Goal: Obtain resource: Download file/media

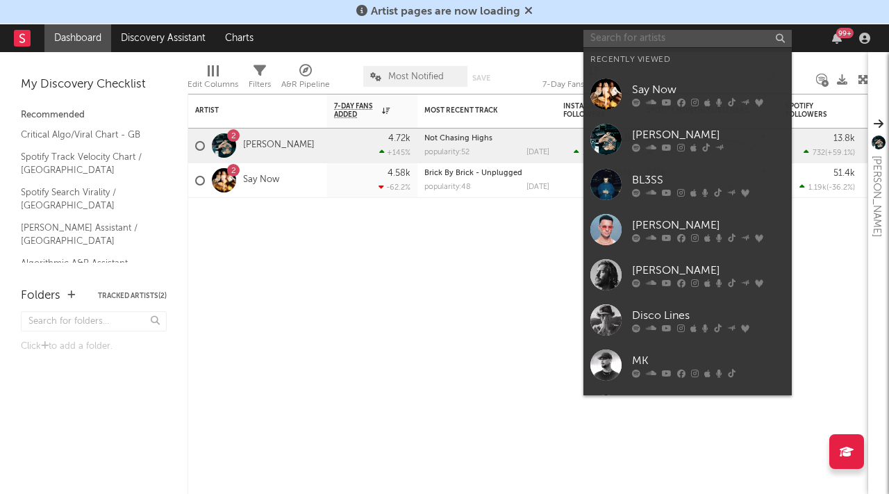
click at [674, 37] on input "text" at bounding box center [688, 38] width 208 height 17
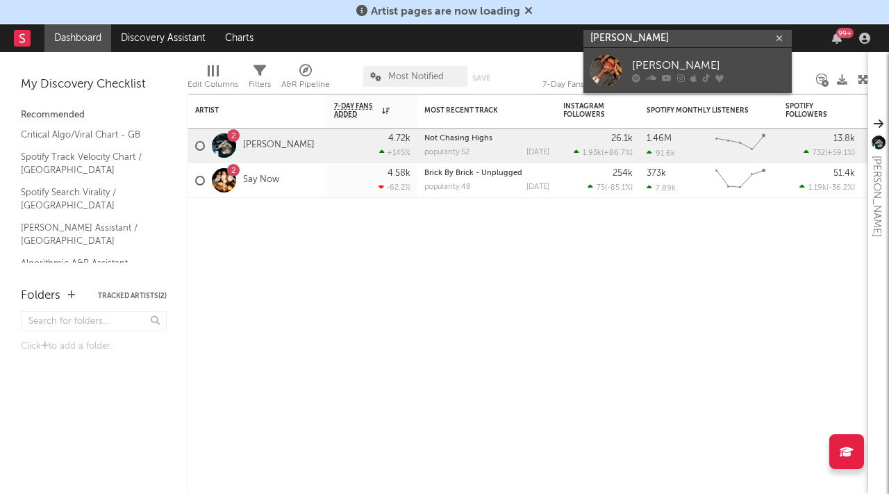
type input "[PERSON_NAME]"
click at [658, 85] on link "[PERSON_NAME]" at bounding box center [688, 70] width 208 height 45
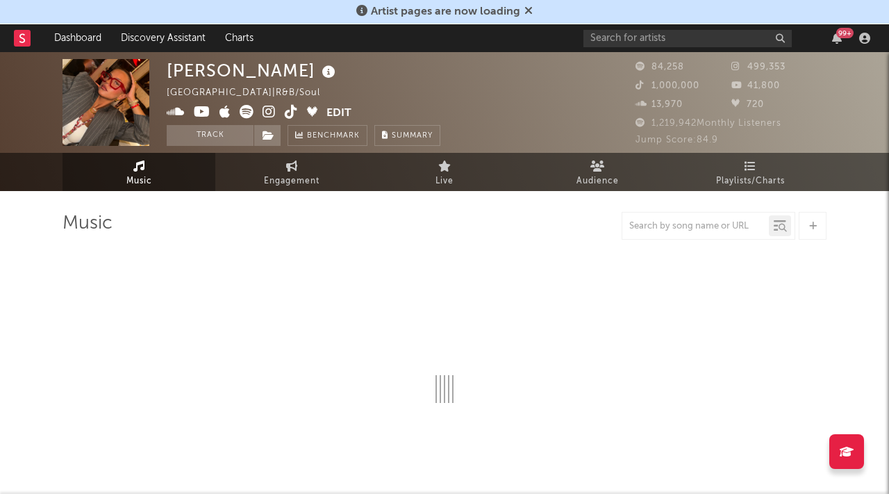
select select "1w"
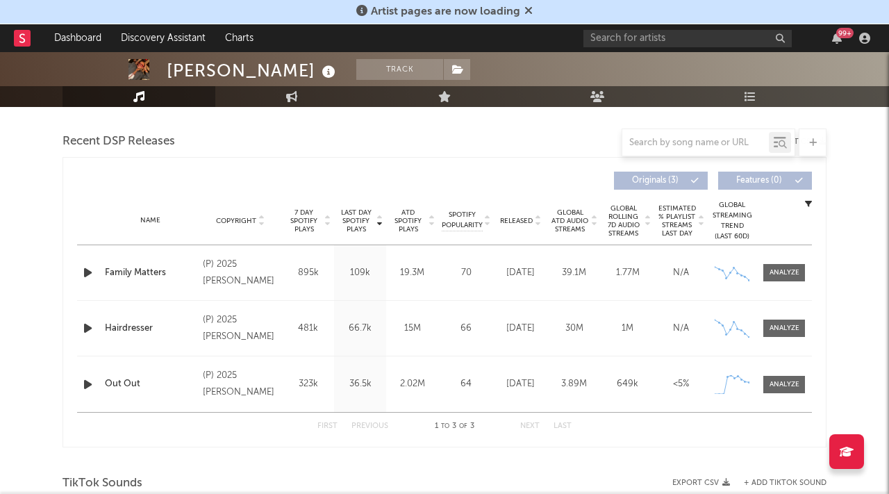
scroll to position [472, 0]
click at [785, 274] on div at bounding box center [785, 273] width 30 height 10
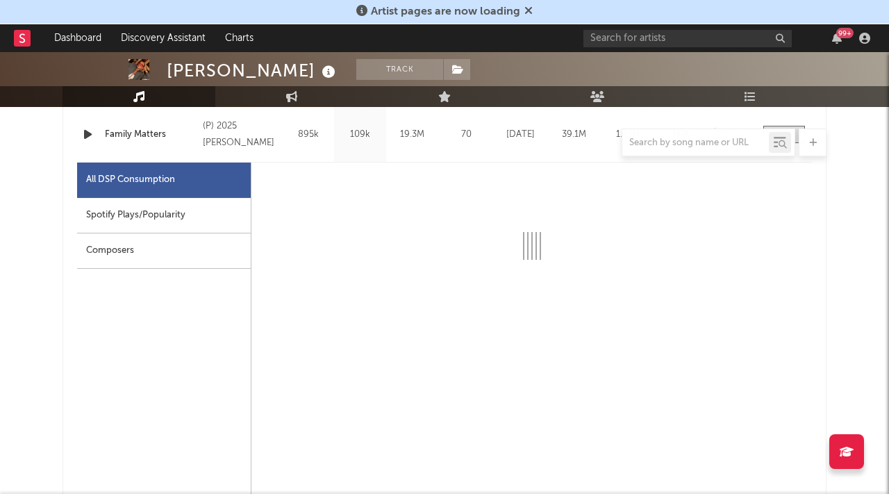
select select "1w"
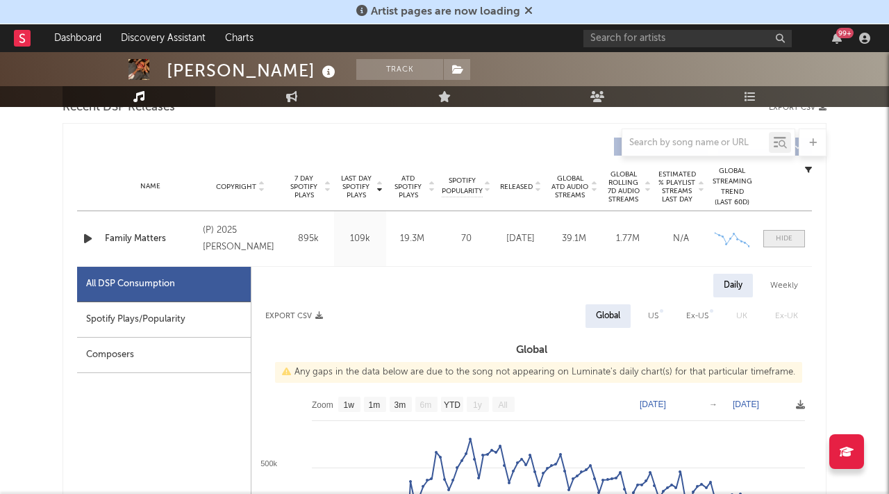
click at [781, 234] on div at bounding box center [784, 238] width 17 height 10
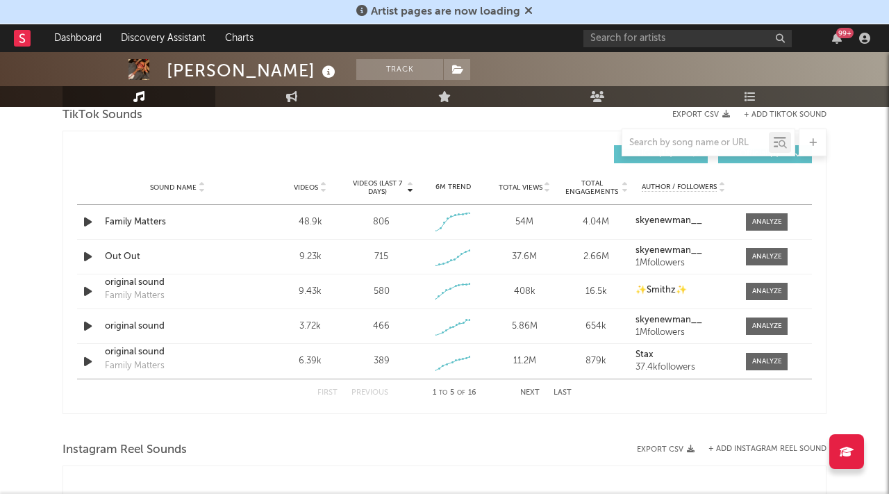
scroll to position [843, 0]
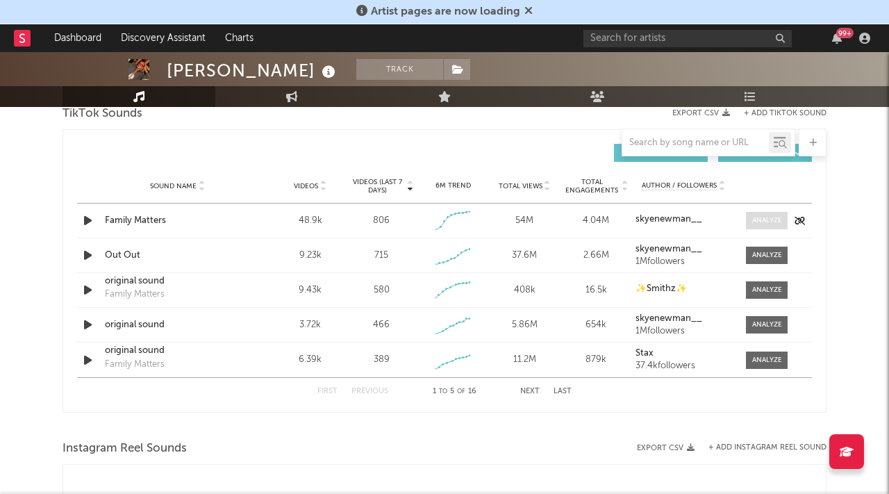
click at [770, 222] on div at bounding box center [767, 220] width 30 height 10
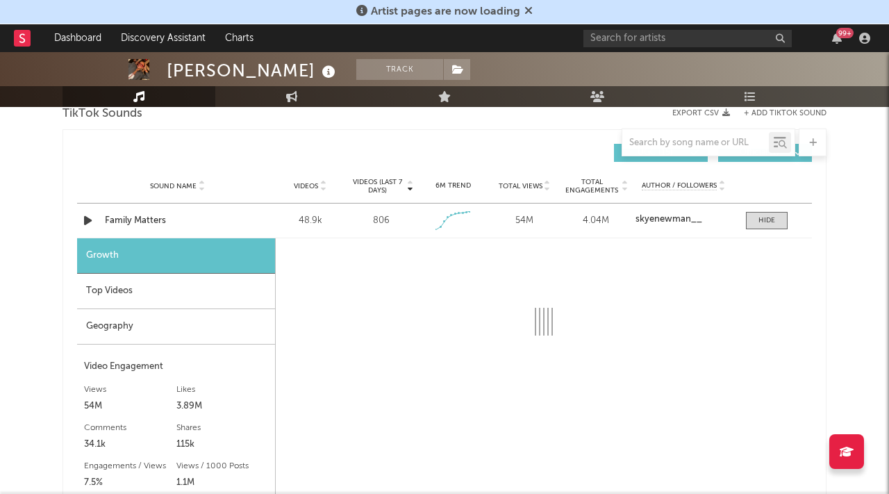
select select "1w"
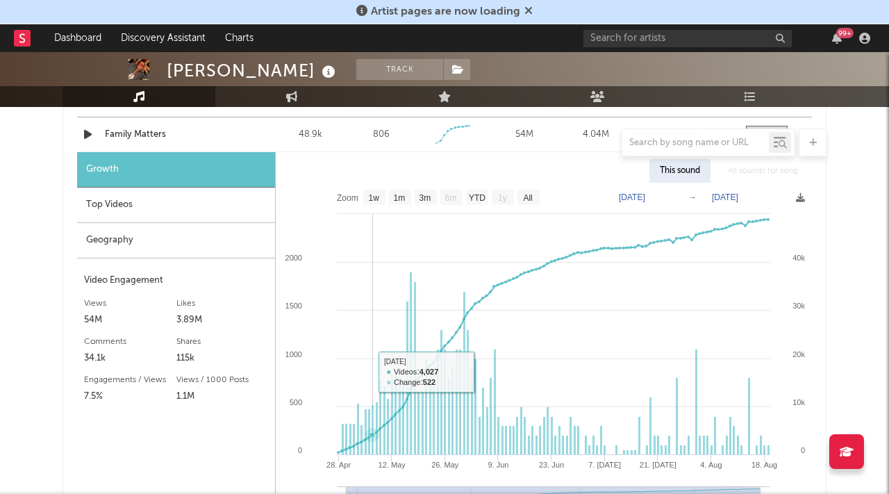
scroll to position [955, 0]
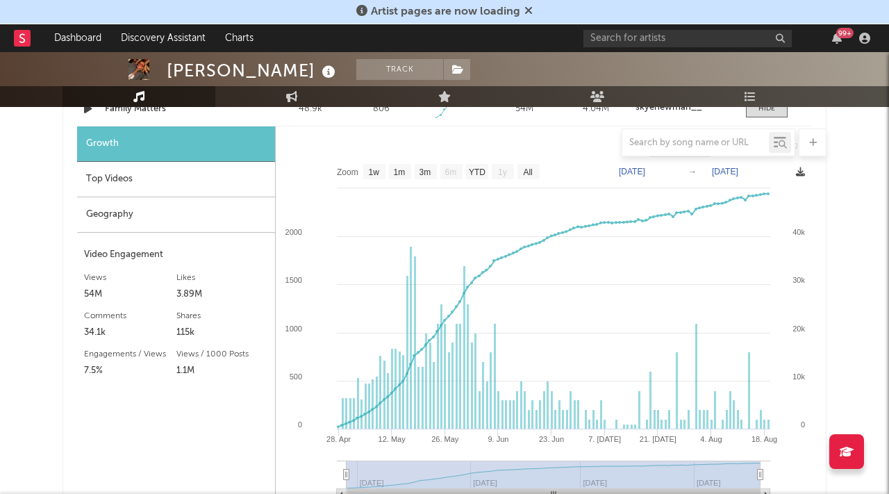
click at [800, 175] on icon at bounding box center [800, 171] width 9 height 9
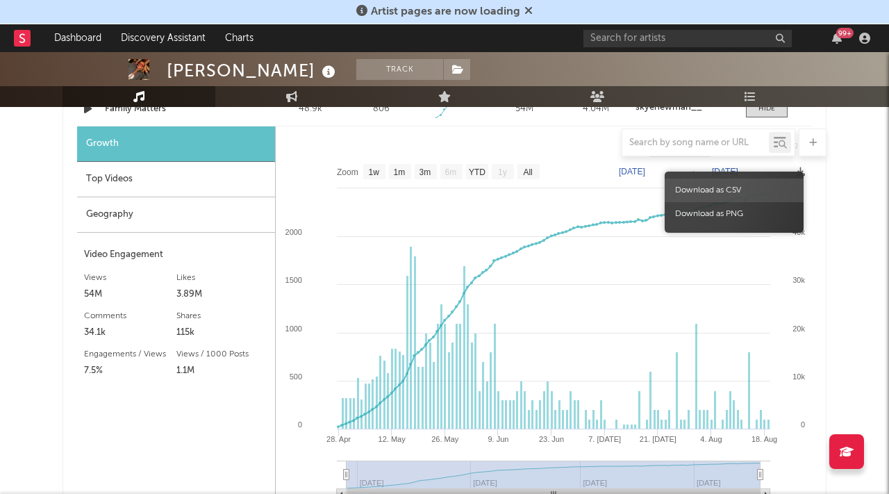
click at [754, 189] on span "Download as CSV" at bounding box center [734, 191] width 139 height 24
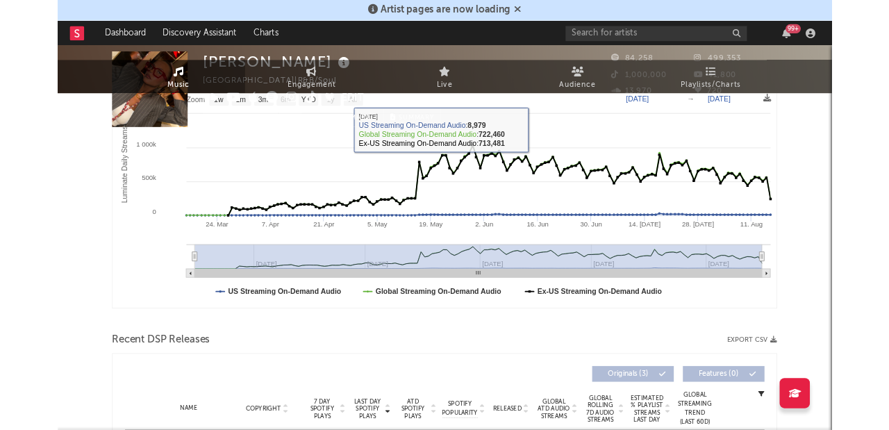
scroll to position [0, 0]
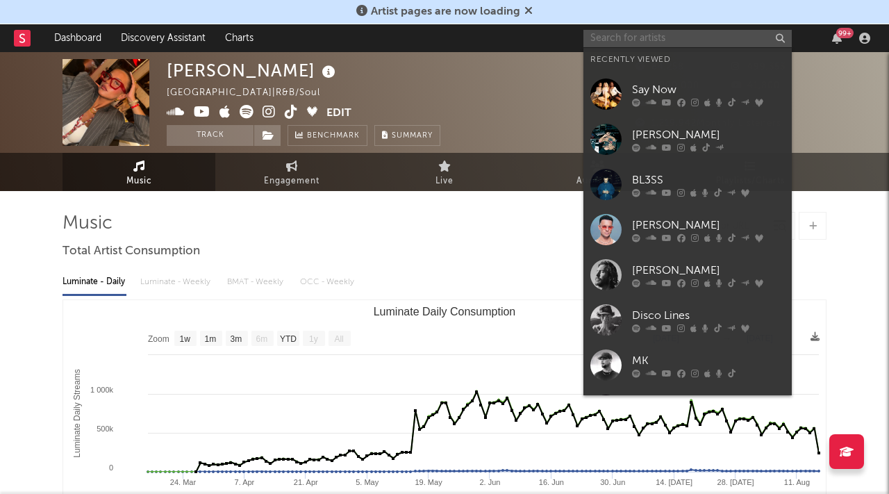
click at [629, 33] on input "text" at bounding box center [688, 38] width 208 height 17
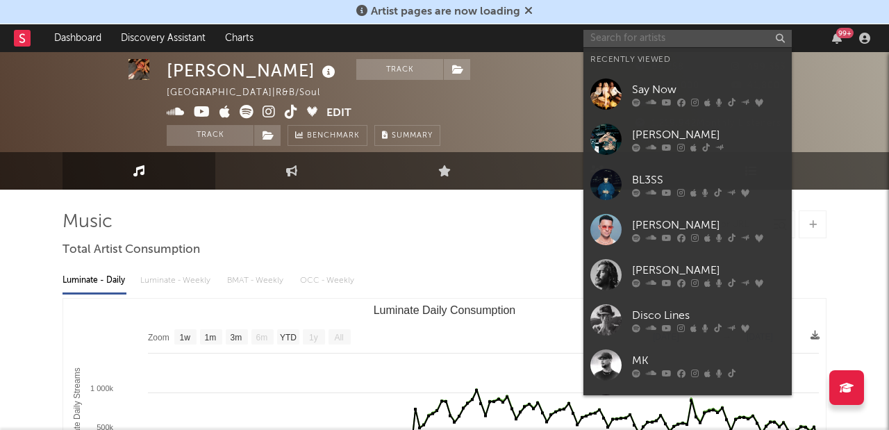
scroll to position [4, 0]
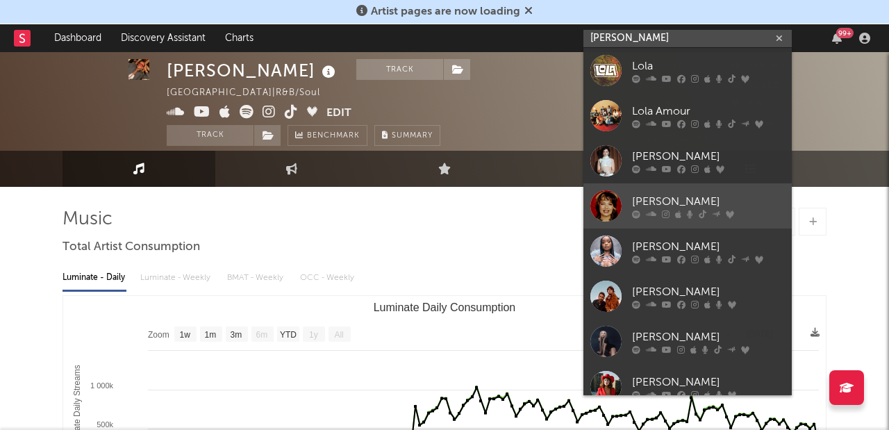
type input "[PERSON_NAME]"
click at [702, 216] on icon at bounding box center [703, 214] width 8 height 8
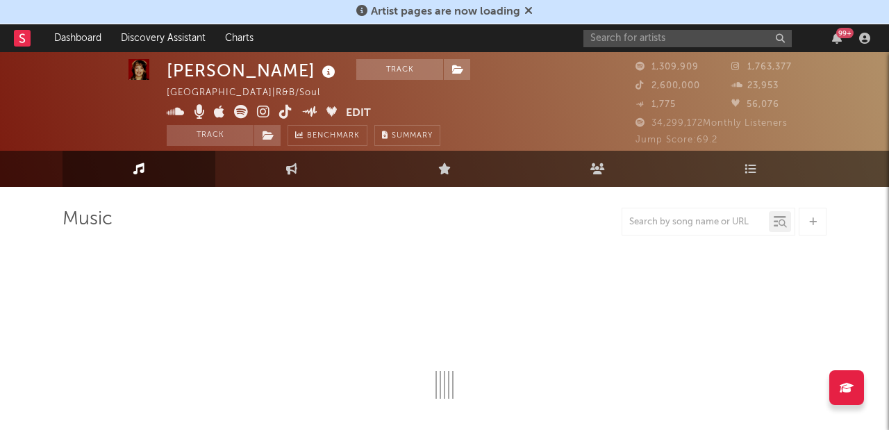
select select "6m"
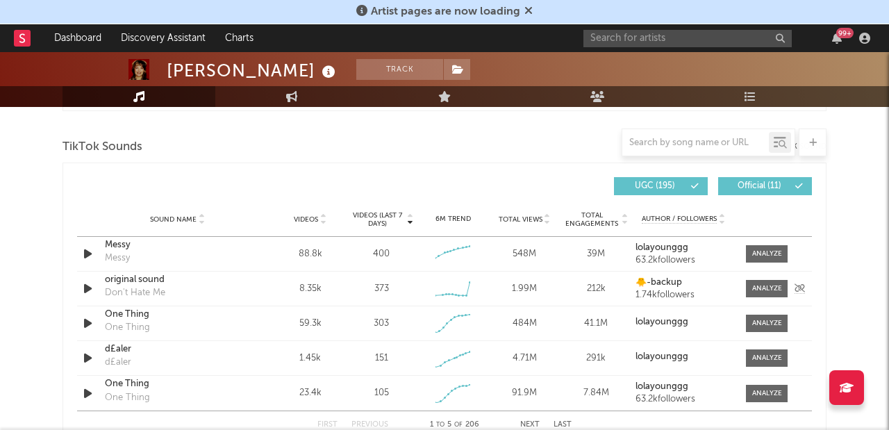
scroll to position [940, 0]
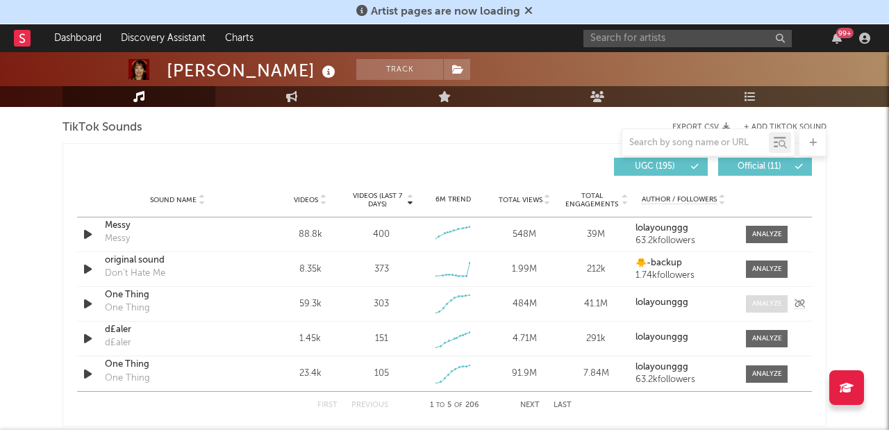
click at [763, 303] on div at bounding box center [767, 304] width 30 height 10
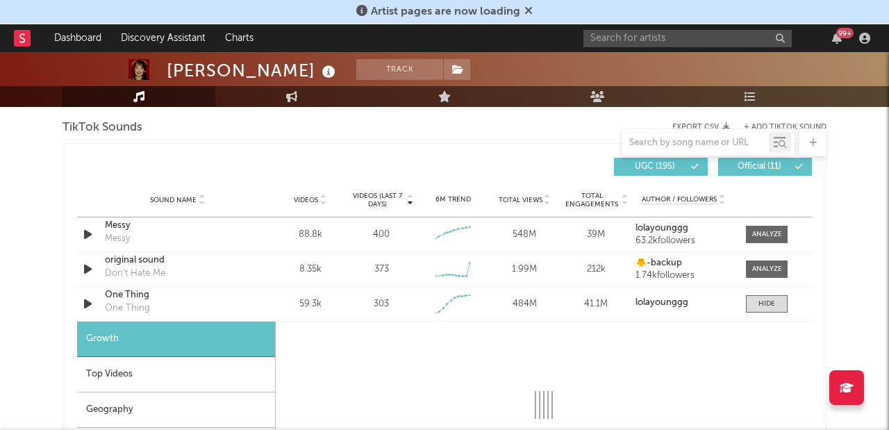
select select "1w"
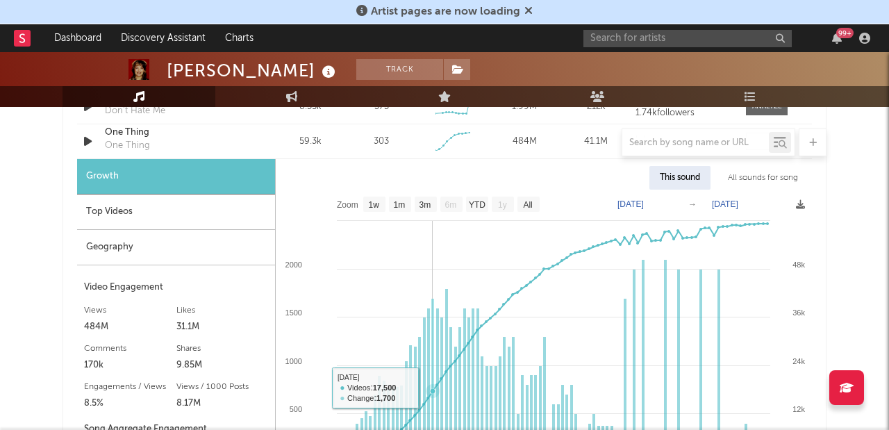
scroll to position [1093, 0]
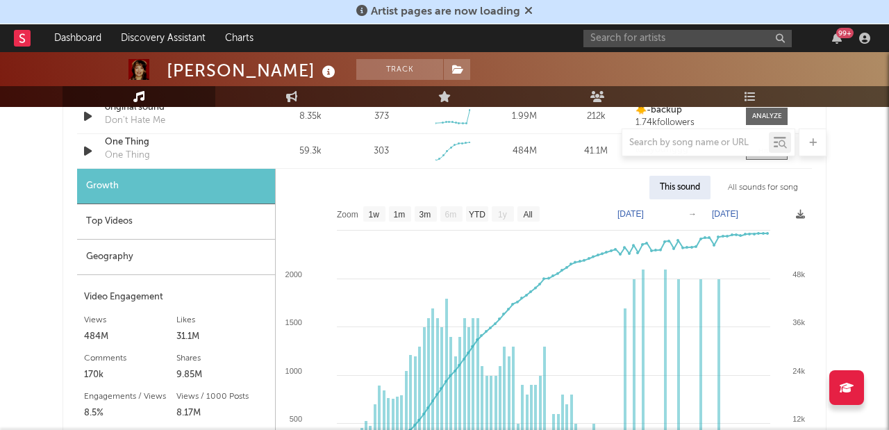
click at [795, 210] on rect at bounding box center [544, 375] width 536 height 352
click at [801, 213] on icon at bounding box center [800, 214] width 9 height 9
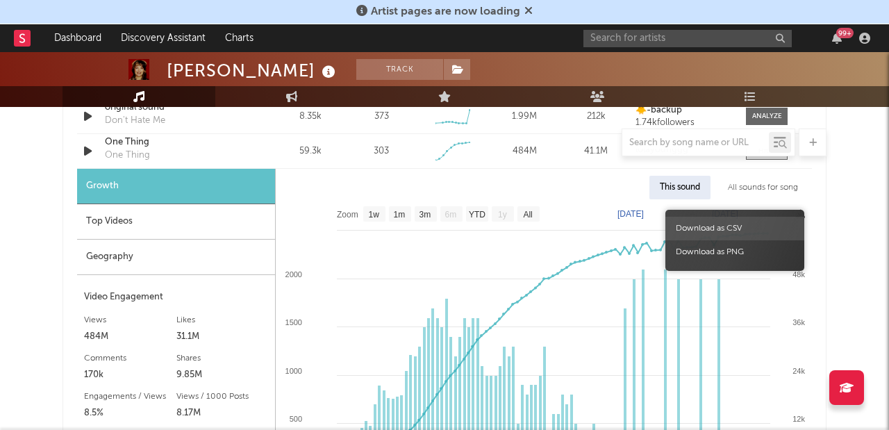
click at [750, 230] on span "Download as CSV" at bounding box center [735, 229] width 139 height 24
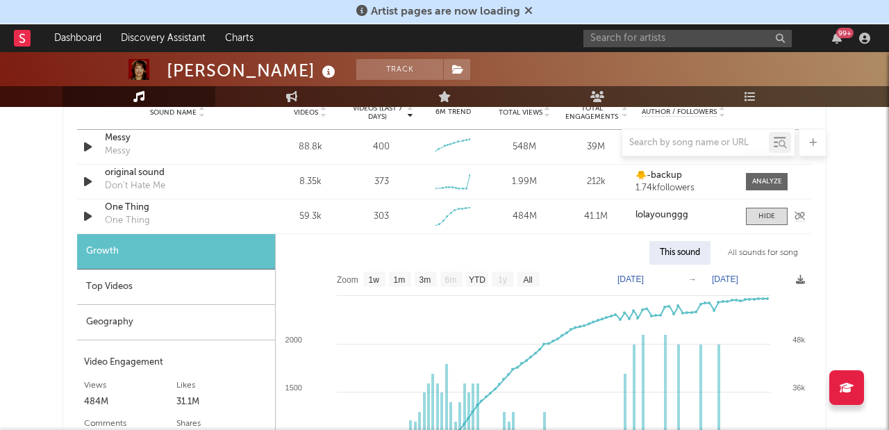
scroll to position [1025, 0]
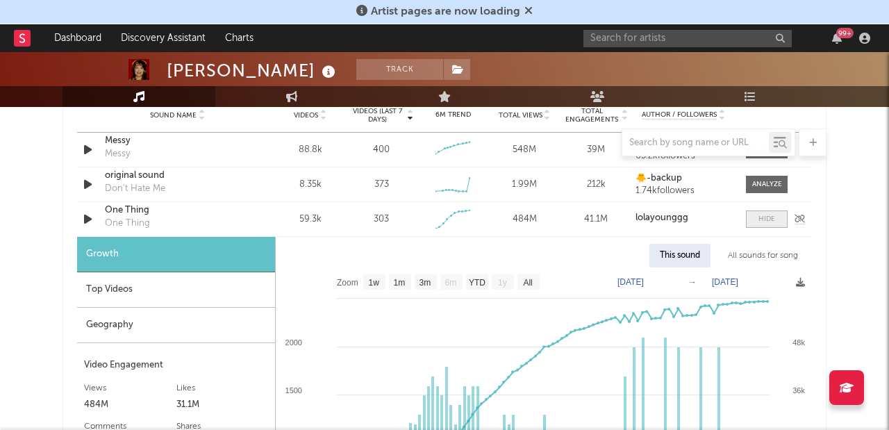
click at [757, 220] on span at bounding box center [767, 218] width 42 height 17
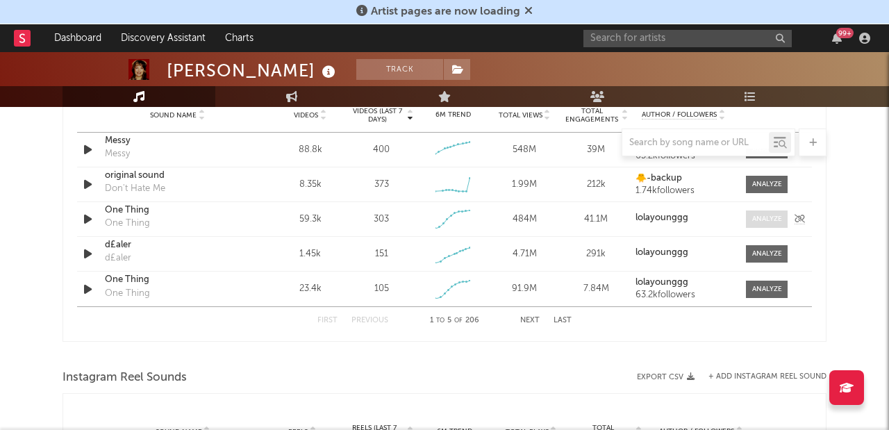
click at [758, 220] on div at bounding box center [767, 219] width 30 height 10
select select "1w"
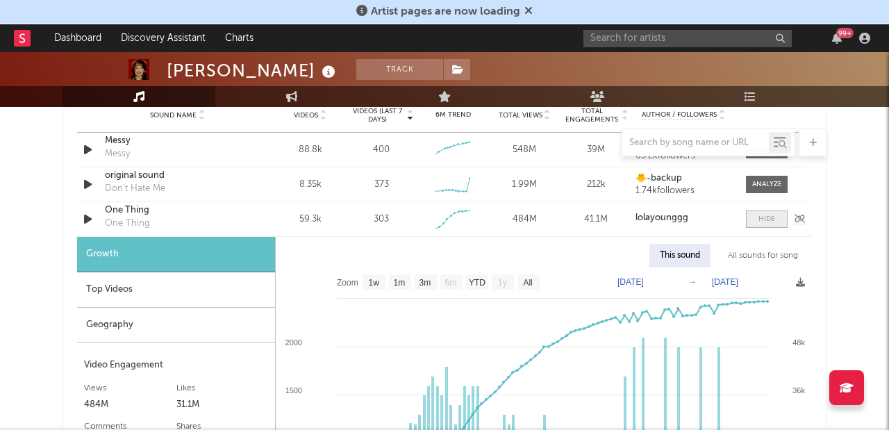
click at [768, 221] on div at bounding box center [767, 219] width 17 height 10
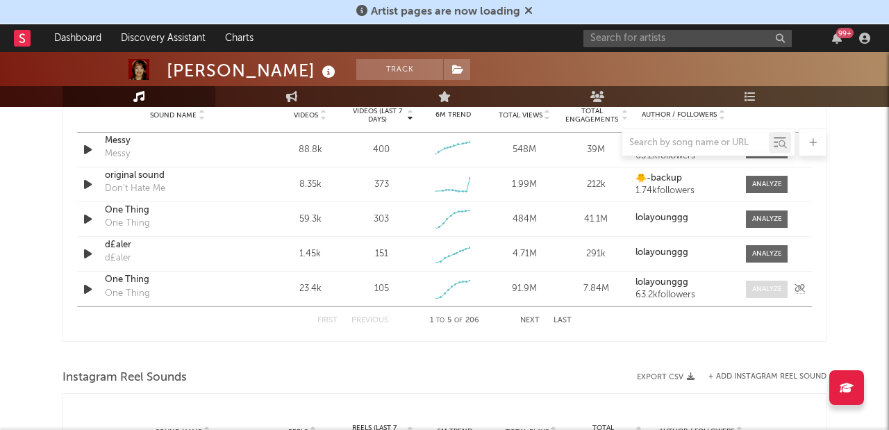
click at [777, 286] on div at bounding box center [767, 289] width 30 height 10
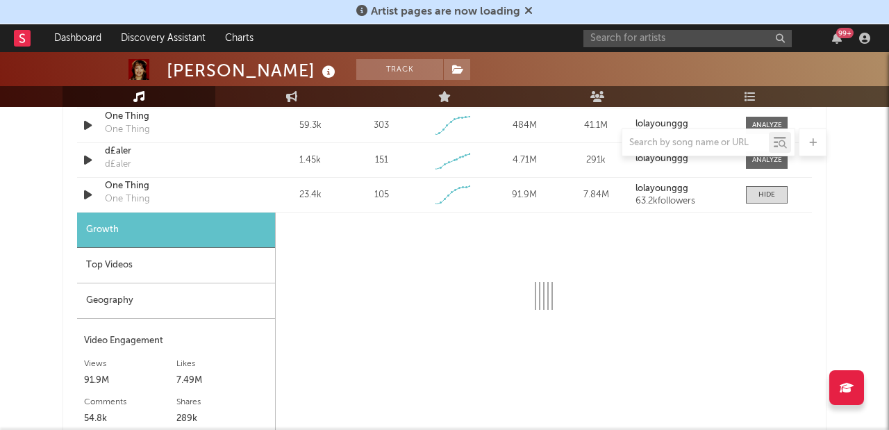
scroll to position [1153, 0]
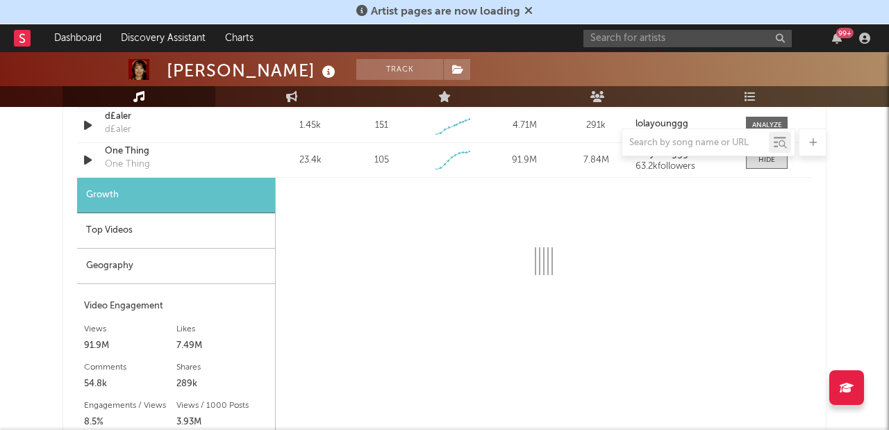
select select "1w"
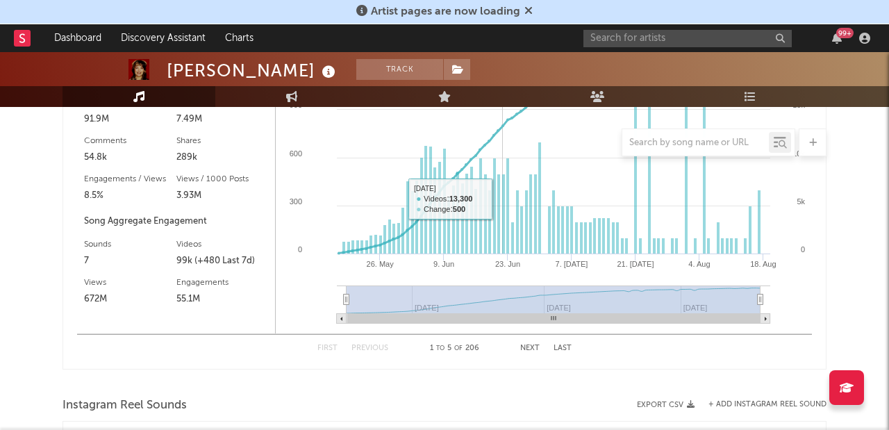
scroll to position [982, 0]
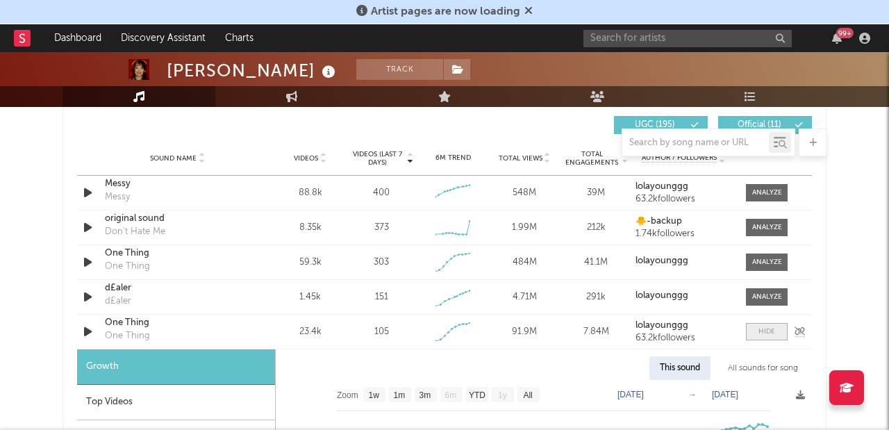
click at [775, 336] on span at bounding box center [767, 331] width 42 height 17
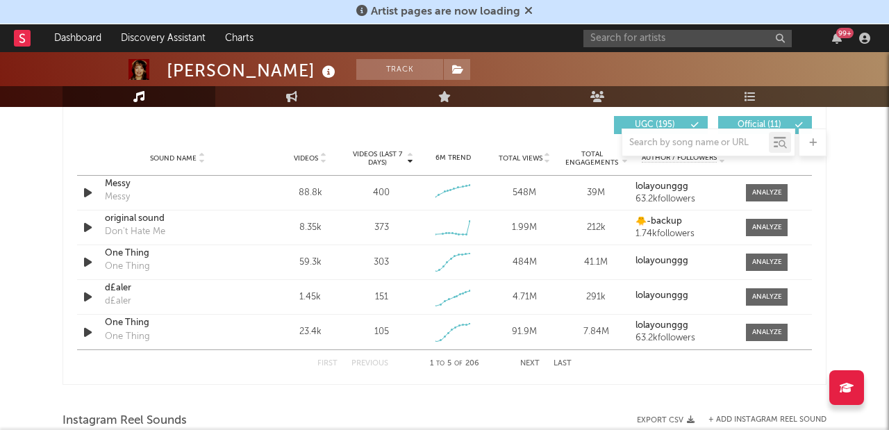
click at [521, 362] on button "Next" at bounding box center [529, 364] width 19 height 8
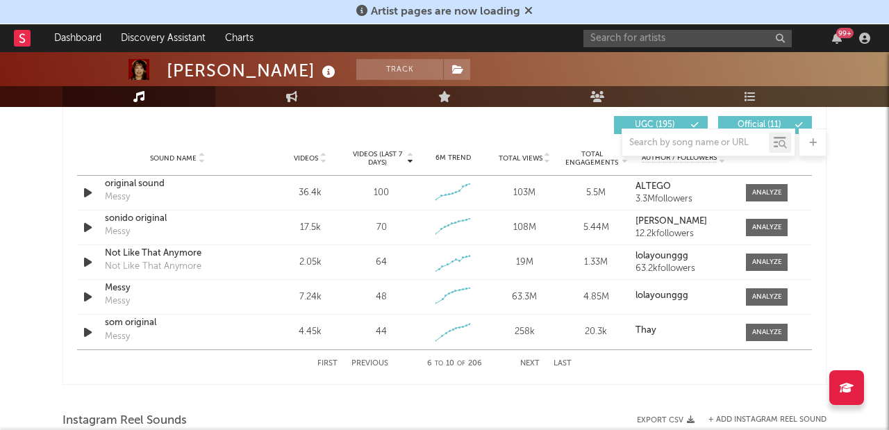
click at [522, 362] on button "Next" at bounding box center [529, 364] width 19 height 8
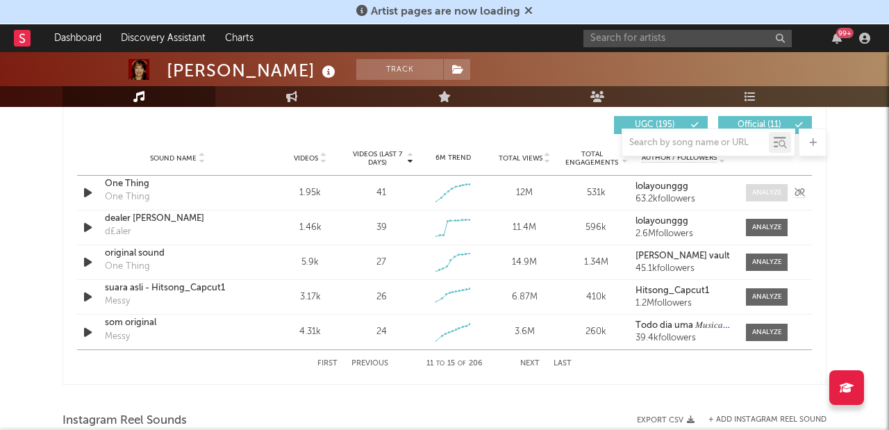
click at [767, 190] on div at bounding box center [767, 193] width 30 height 10
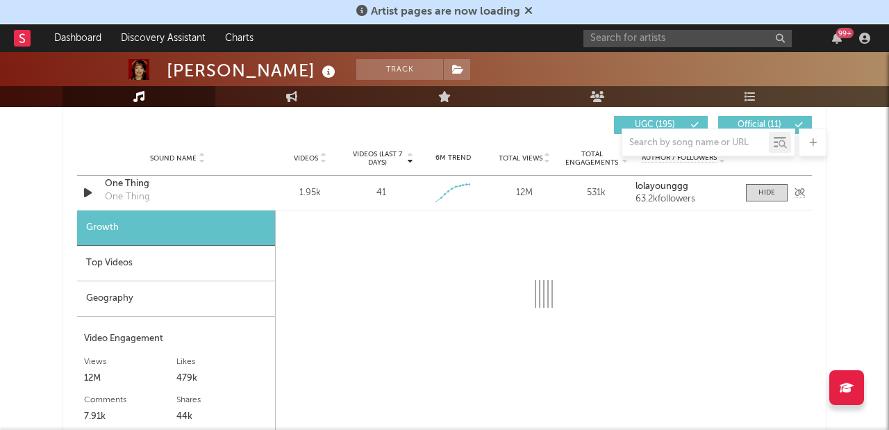
select select "1w"
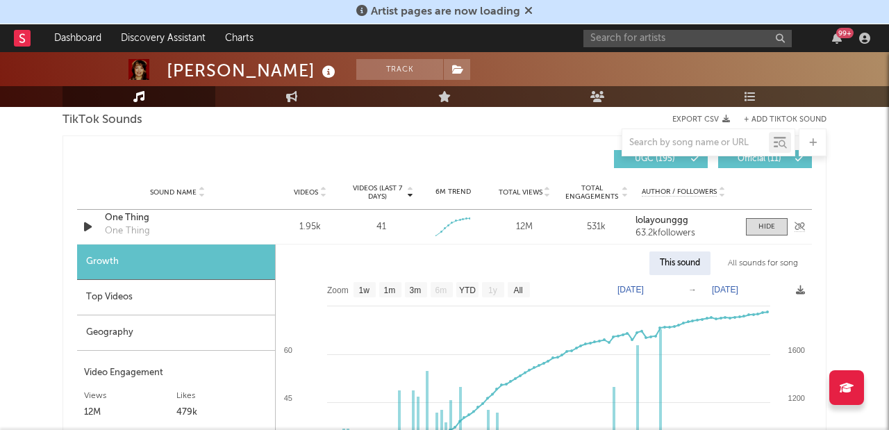
scroll to position [944, 0]
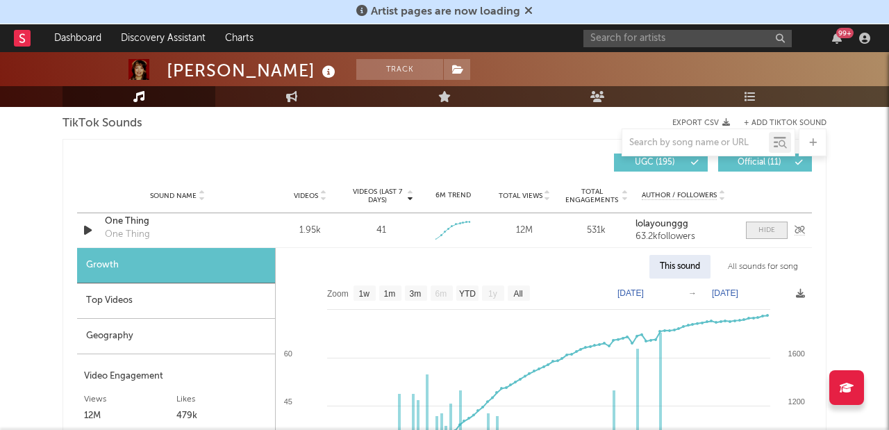
click at [766, 231] on div at bounding box center [767, 230] width 17 height 10
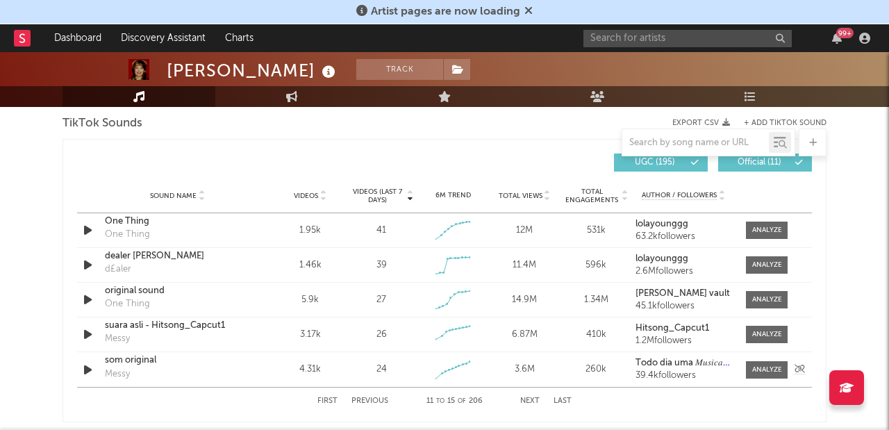
scroll to position [969, 0]
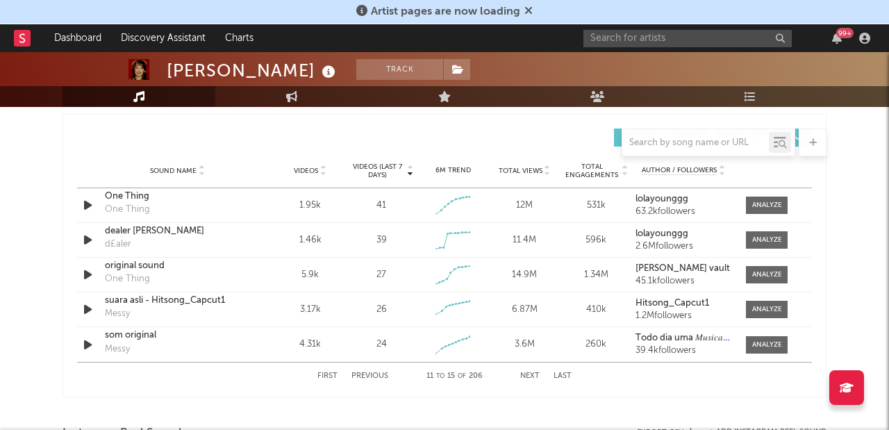
click at [367, 377] on button "Previous" at bounding box center [370, 376] width 37 height 8
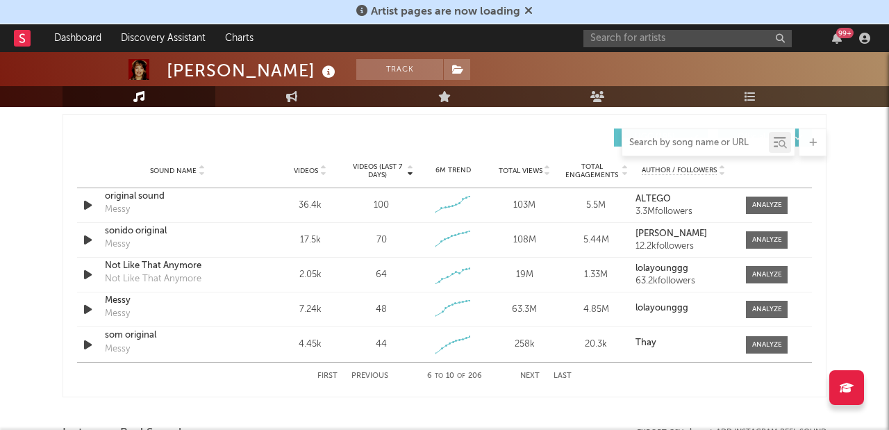
click at [701, 143] on input "text" at bounding box center [695, 143] width 147 height 11
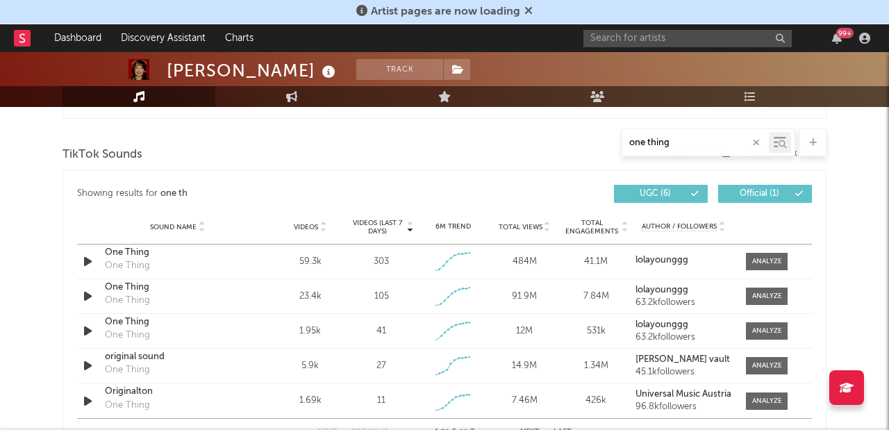
scroll to position [857, 0]
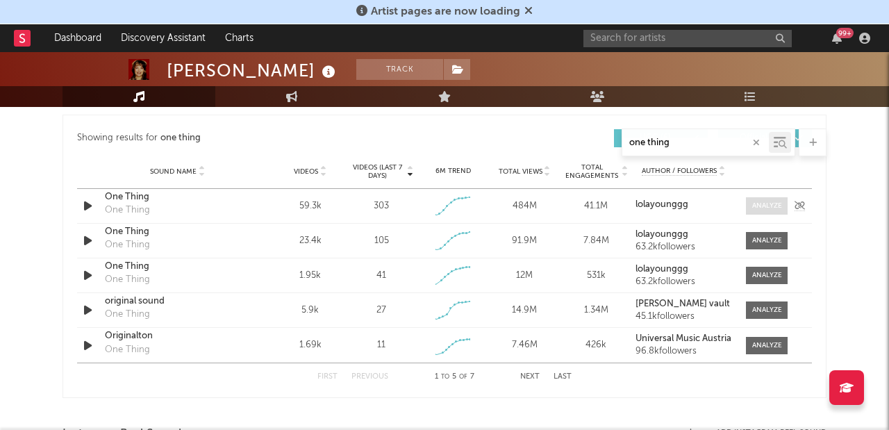
type input "one thing"
click at [755, 205] on div at bounding box center [767, 206] width 30 height 10
select select "1w"
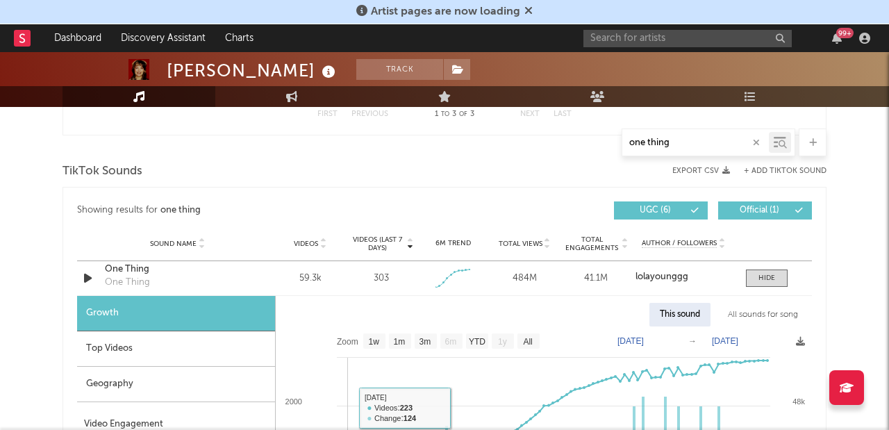
scroll to position [788, 0]
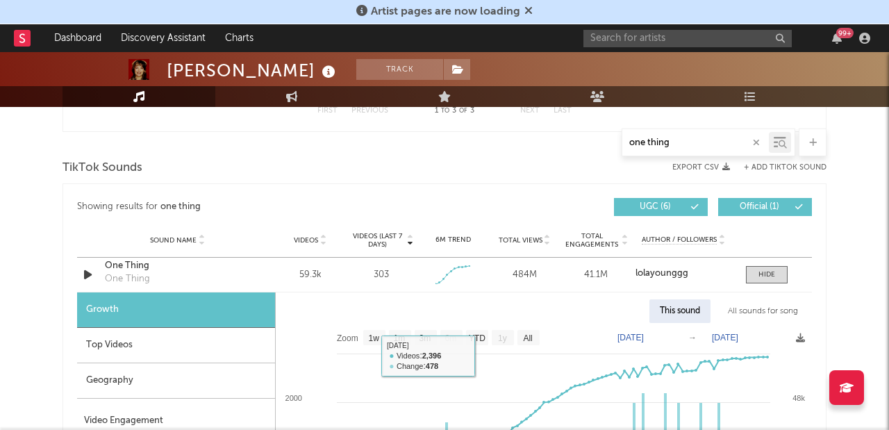
click at [777, 309] on div "All sounds for song" at bounding box center [763, 311] width 91 height 24
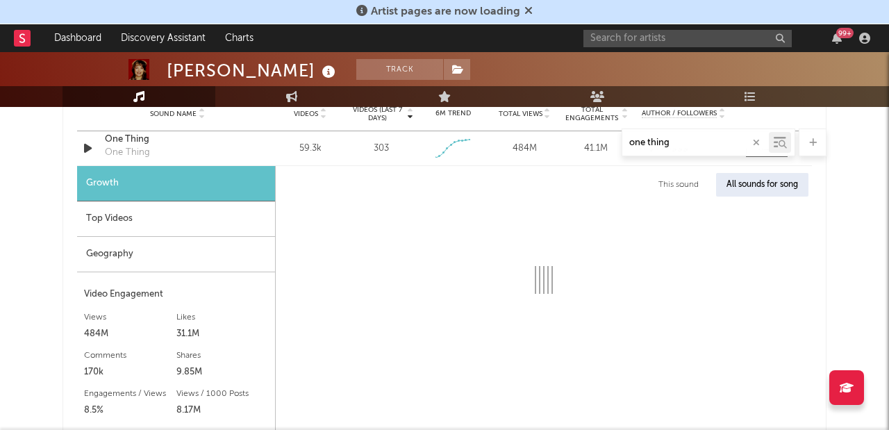
select select "1w"
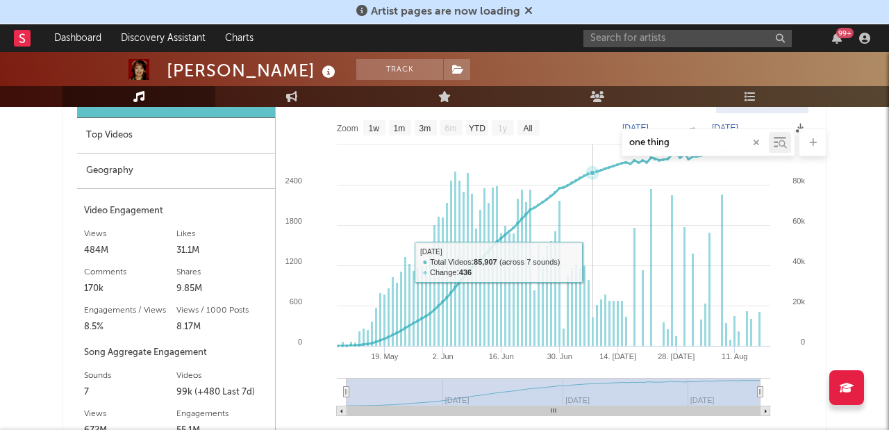
scroll to position [1006, 0]
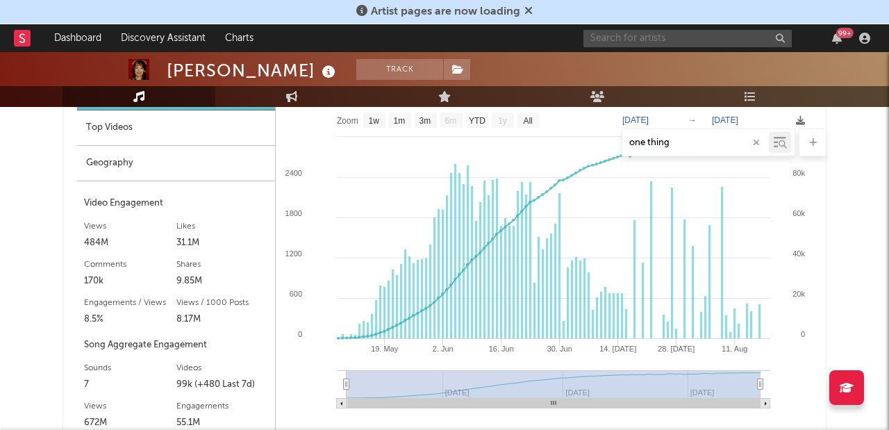
click at [637, 43] on input "text" at bounding box center [688, 38] width 208 height 17
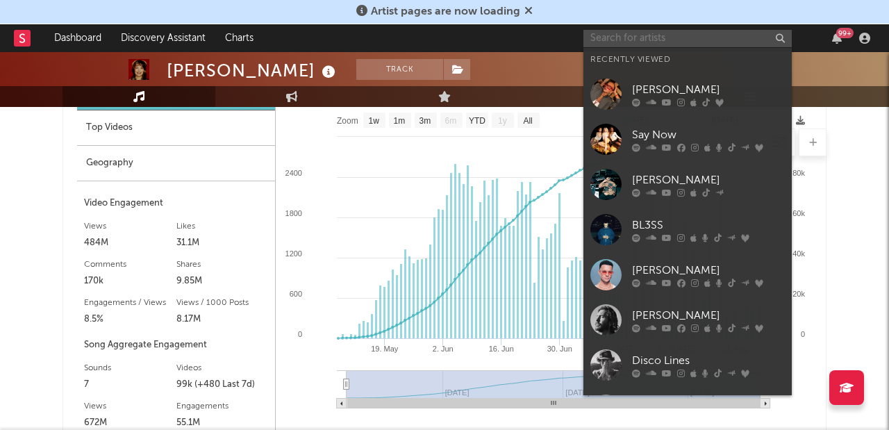
click at [636, 40] on input "text" at bounding box center [688, 38] width 208 height 17
click at [687, 96] on div "[PERSON_NAME]" at bounding box center [708, 89] width 153 height 17
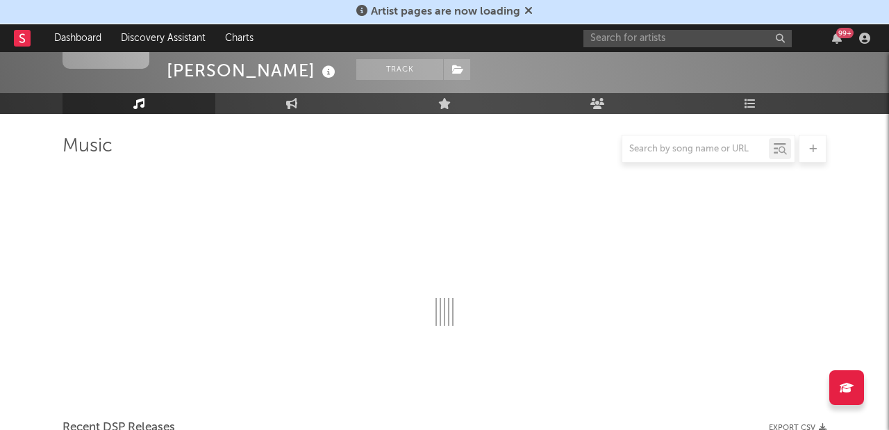
scroll to position [1006, 0]
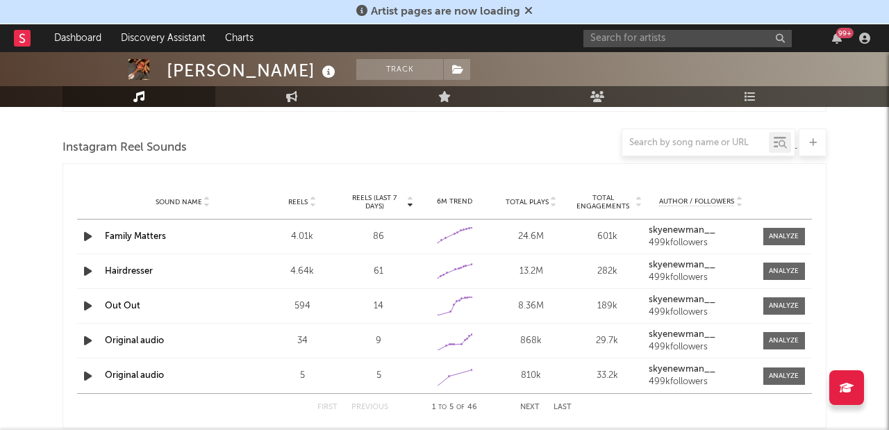
select select "1w"
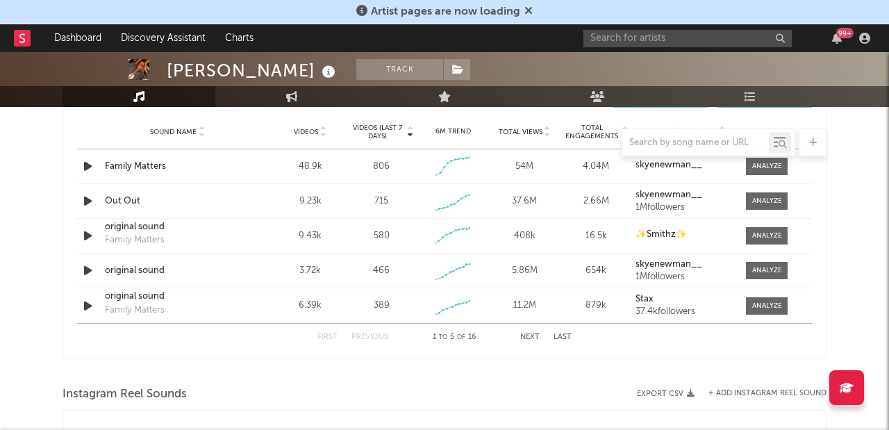
scroll to position [886, 0]
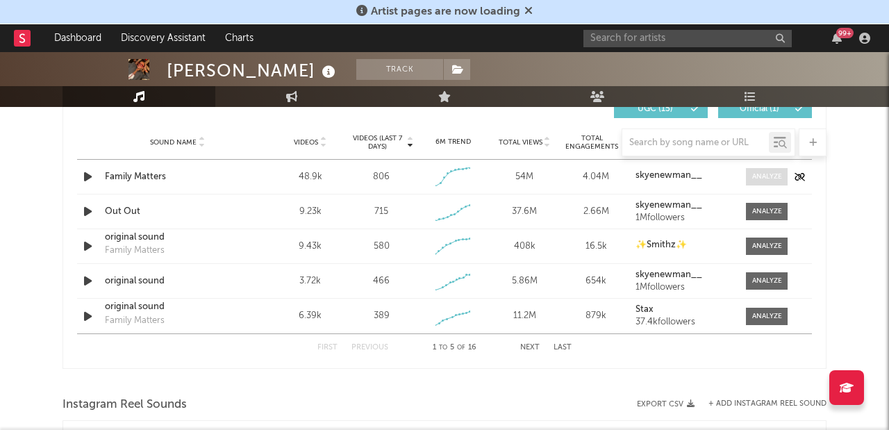
click at [760, 178] on div at bounding box center [767, 177] width 30 height 10
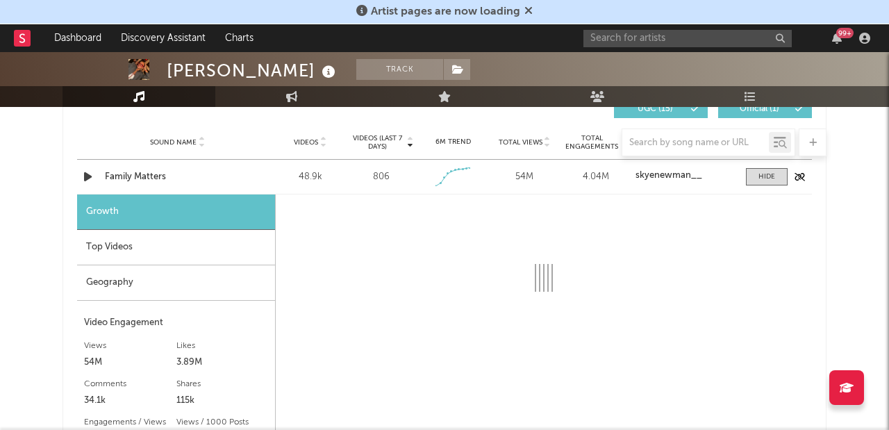
select select "1w"
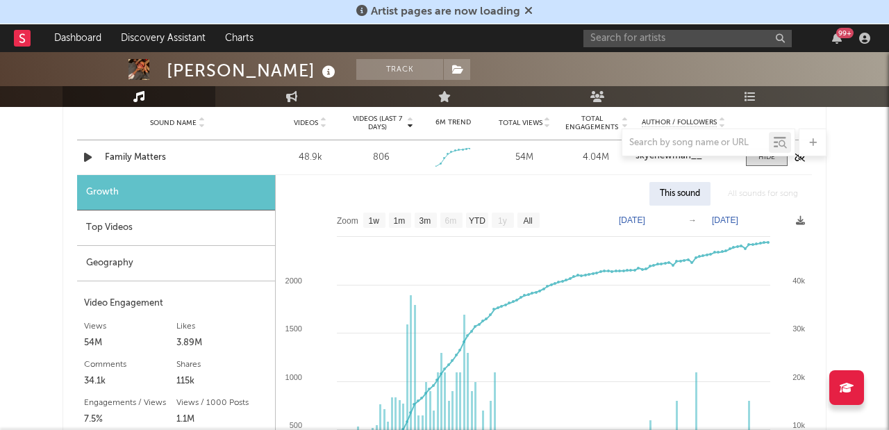
scroll to position [909, 0]
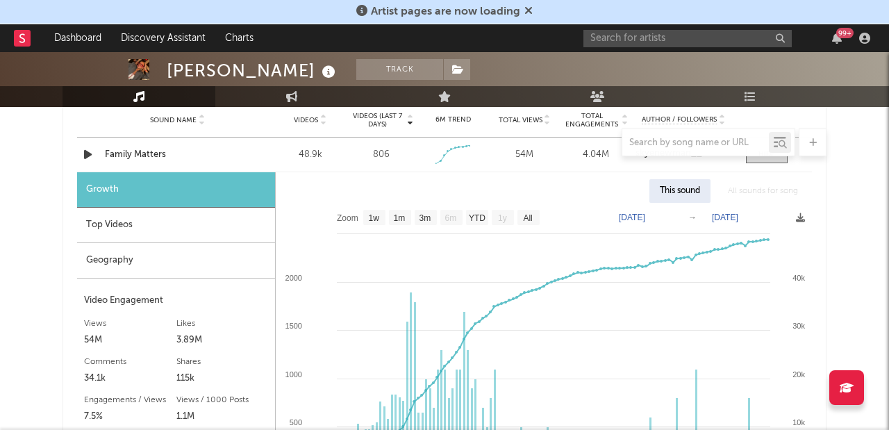
click at [758, 186] on div "All sounds for song" at bounding box center [763, 191] width 91 height 24
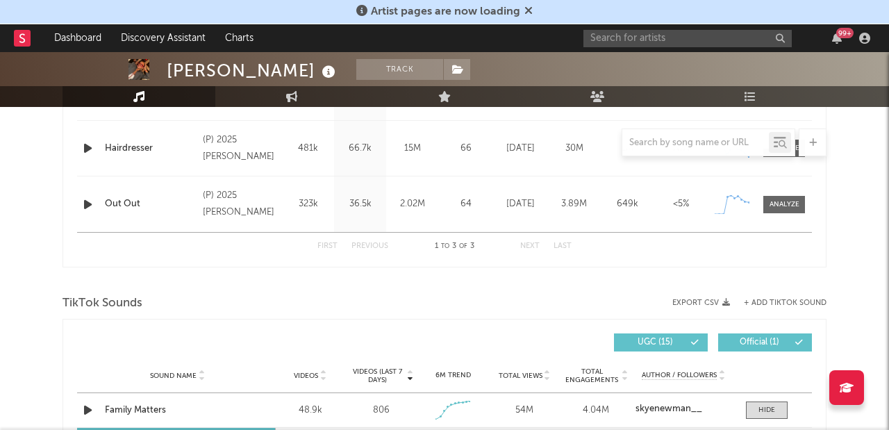
scroll to position [561, 0]
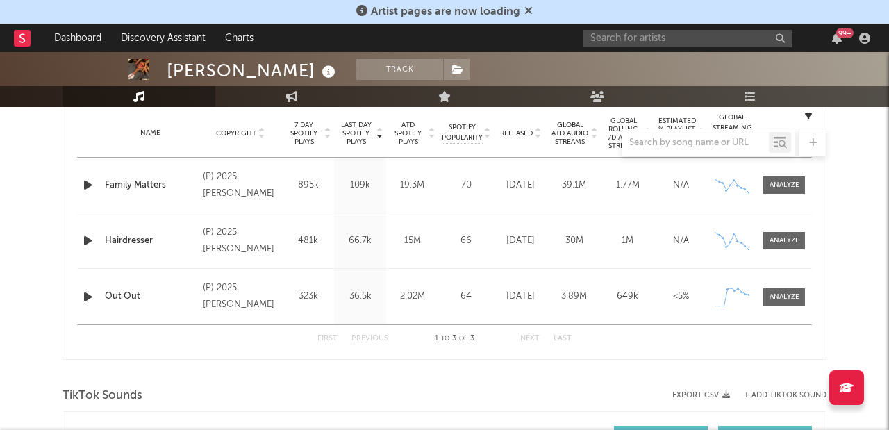
click at [712, 151] on div at bounding box center [709, 143] width 174 height 28
click at [707, 142] on input "text" at bounding box center [695, 143] width 147 height 11
click at [639, 41] on input "text" at bounding box center [688, 38] width 208 height 17
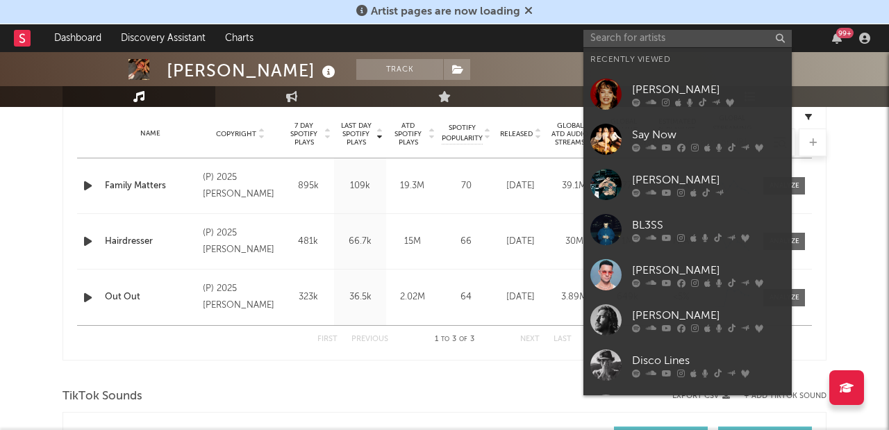
click at [654, 83] on div "[PERSON_NAME]" at bounding box center [708, 89] width 153 height 17
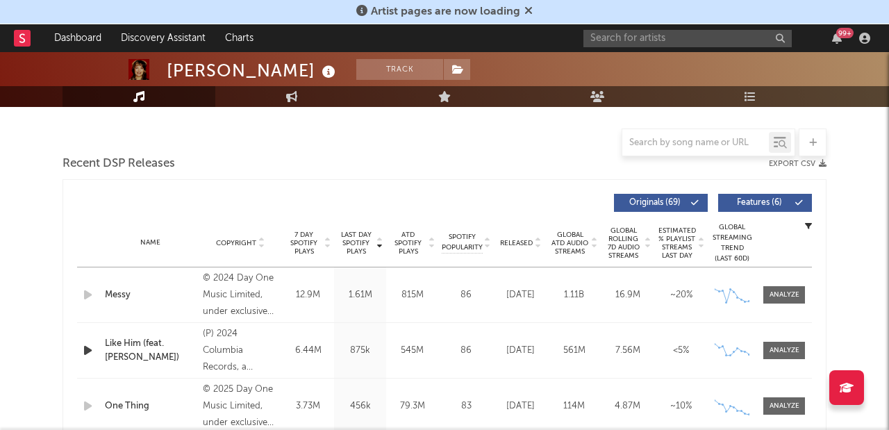
select select "6m"
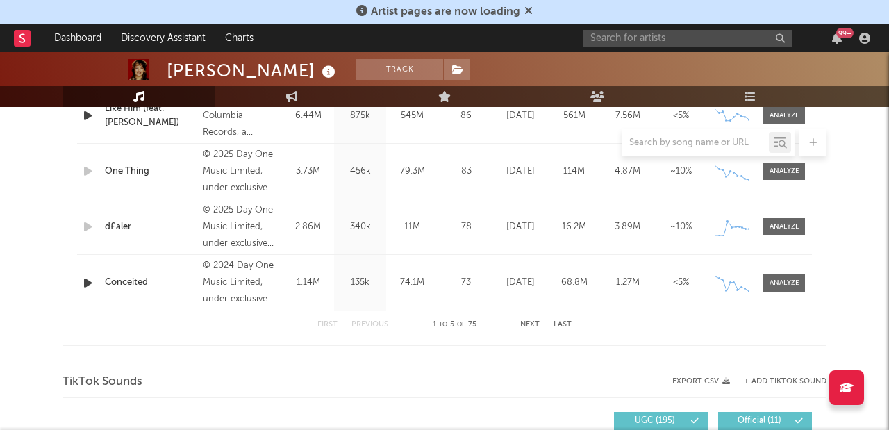
scroll to position [955, 0]
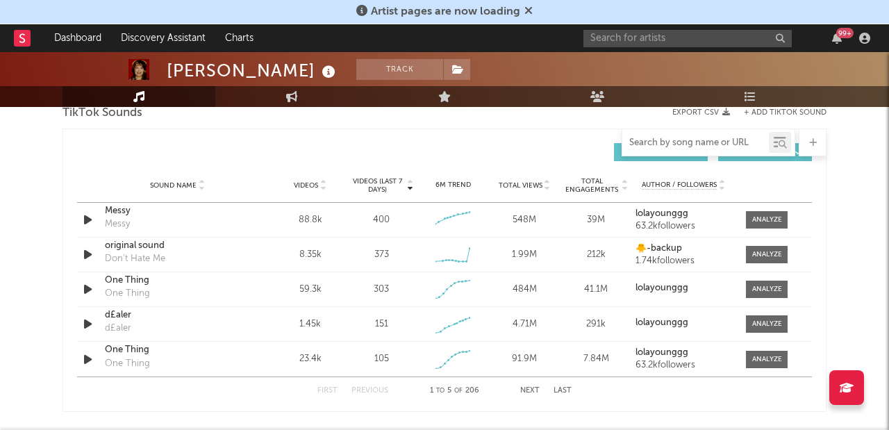
click at [679, 139] on input "text" at bounding box center [695, 143] width 147 height 11
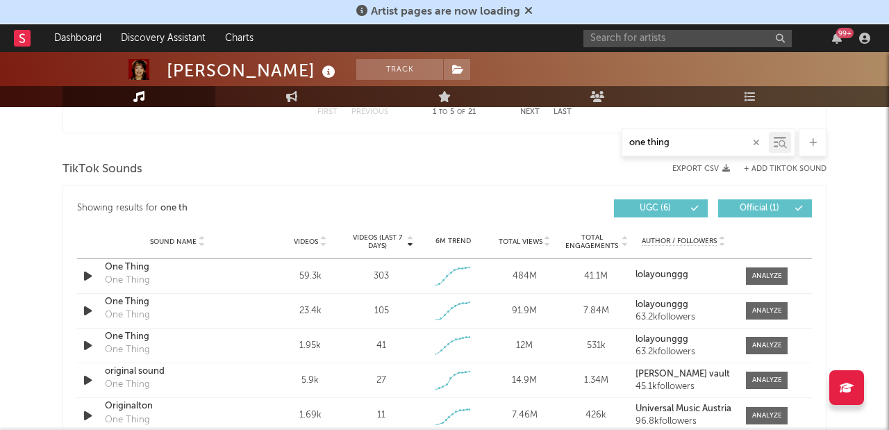
scroll to position [843, 0]
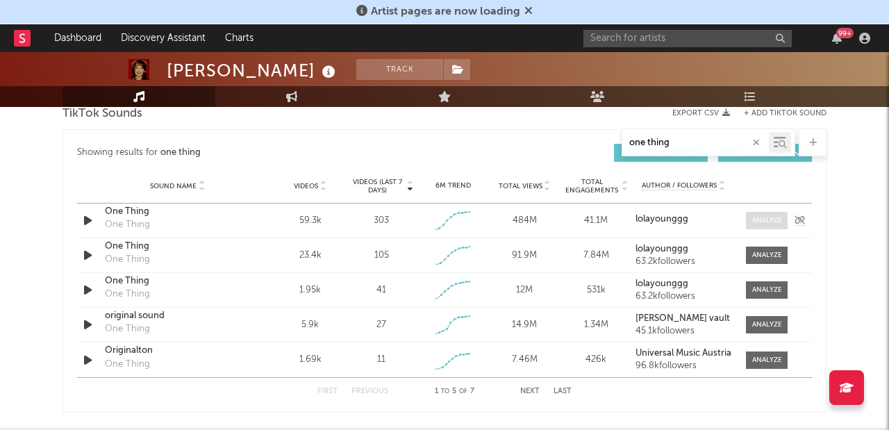
type input "one thing"
click at [771, 222] on div at bounding box center [767, 220] width 30 height 10
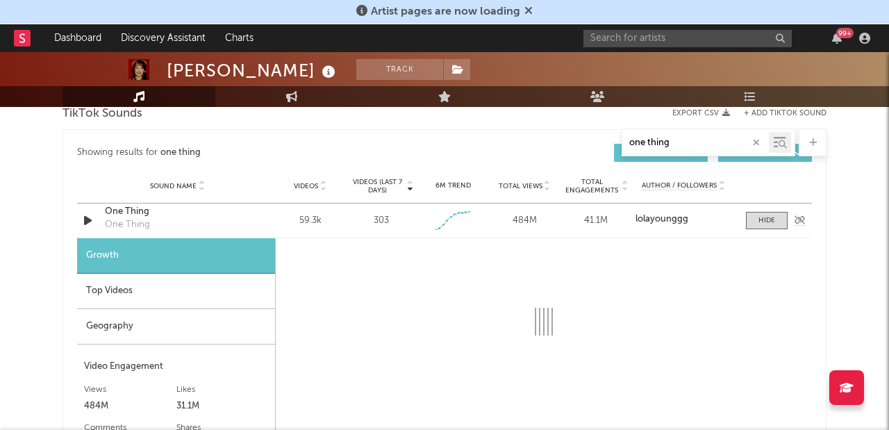
select select "1w"
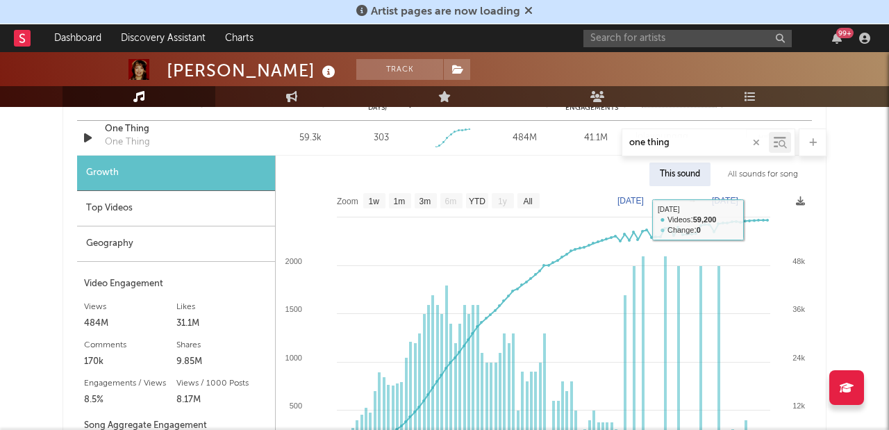
scroll to position [926, 0]
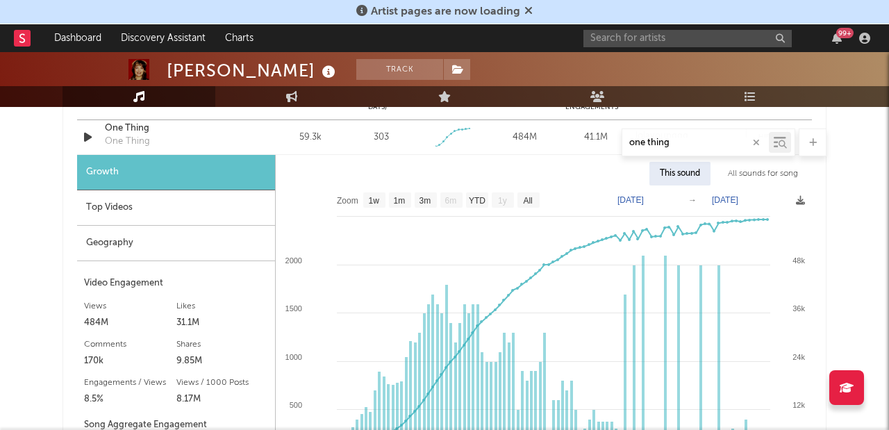
click at [774, 177] on div "All sounds for song" at bounding box center [763, 174] width 91 height 24
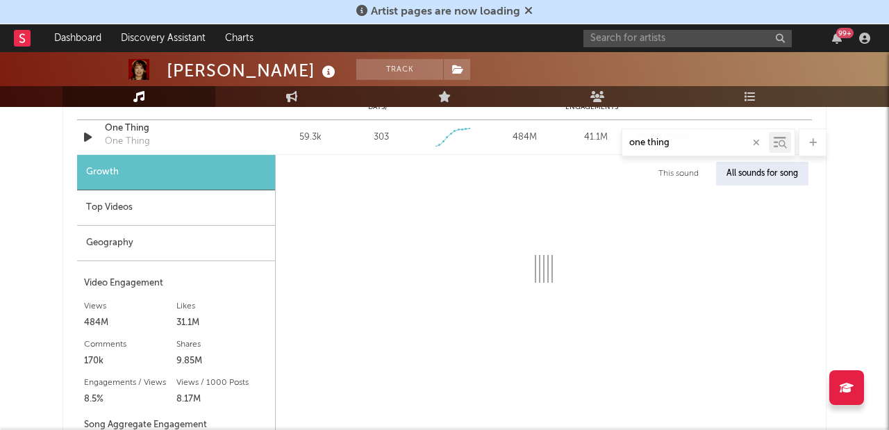
select select "1w"
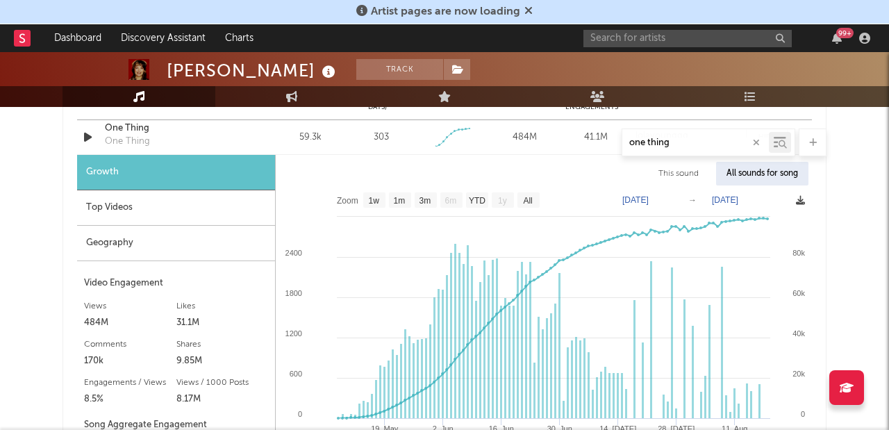
click at [799, 199] on icon at bounding box center [800, 200] width 9 height 9
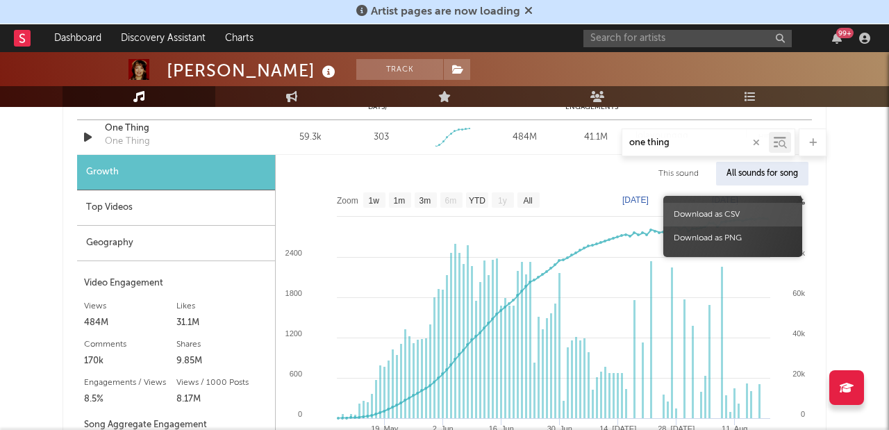
click at [752, 213] on span "Download as CSV" at bounding box center [732, 215] width 139 height 24
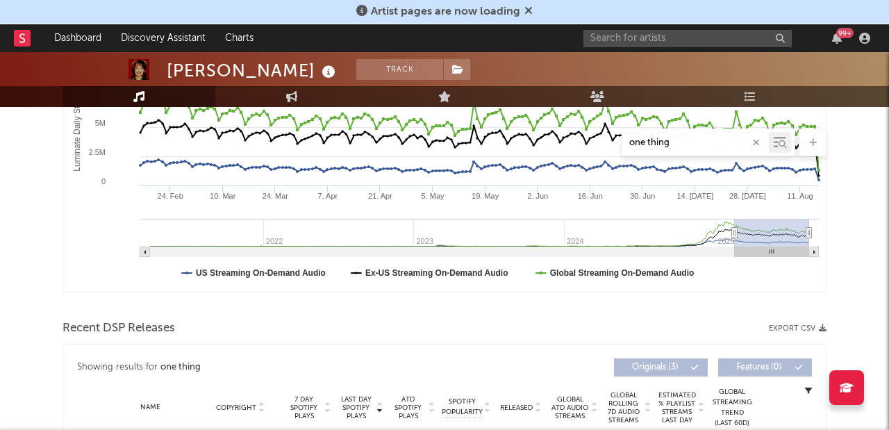
scroll to position [285, 0]
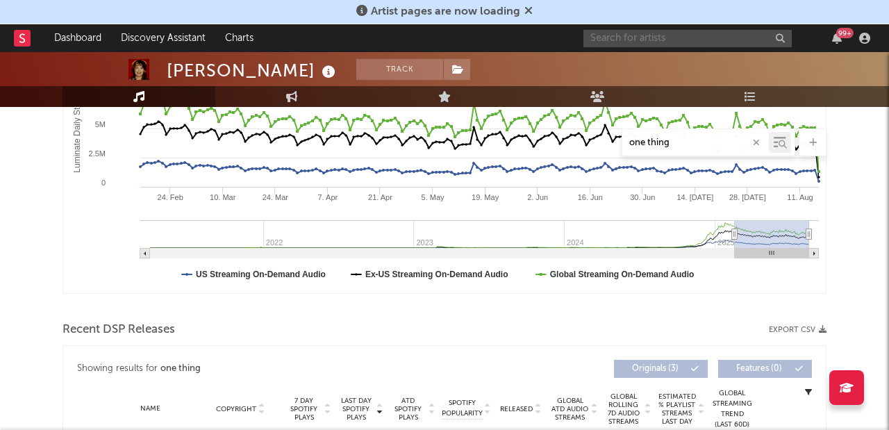
click at [686, 37] on input "text" at bounding box center [688, 38] width 208 height 17
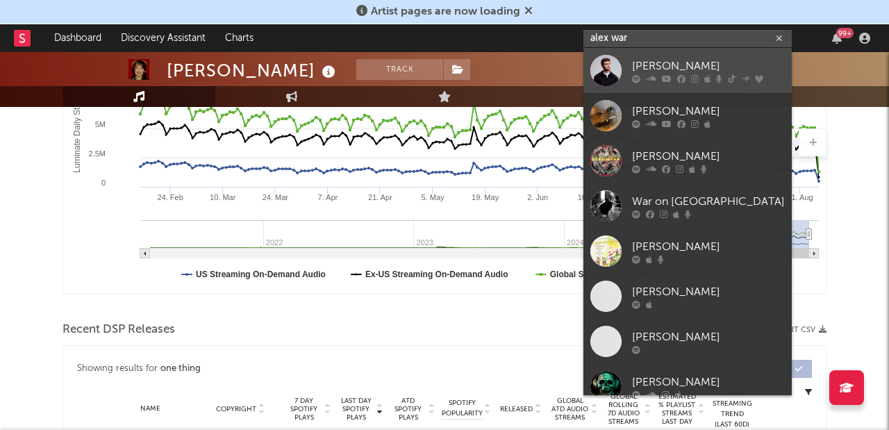
type input "alex war"
click at [720, 72] on div "[PERSON_NAME]" at bounding box center [708, 66] width 153 height 17
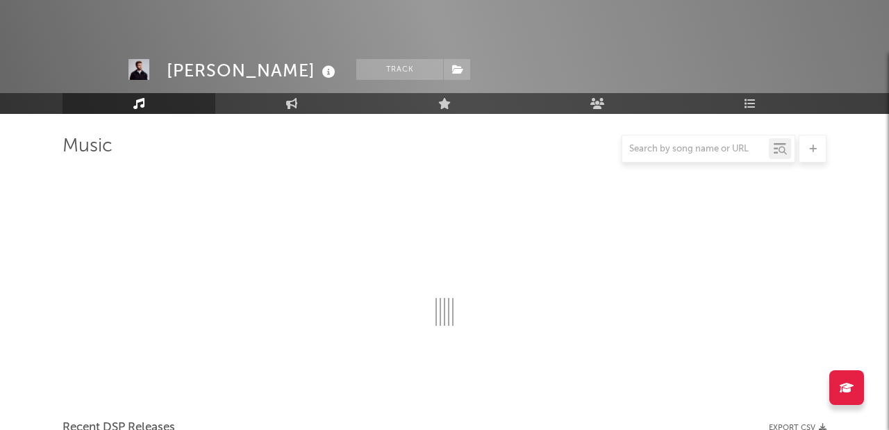
scroll to position [285, 0]
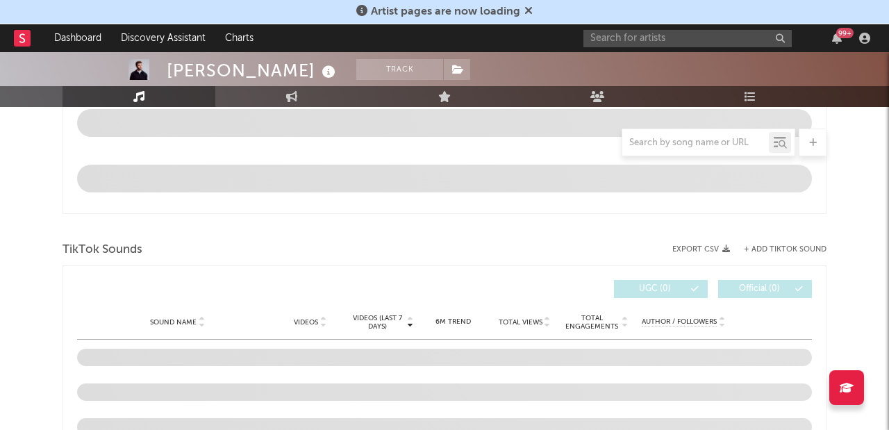
select select "6m"
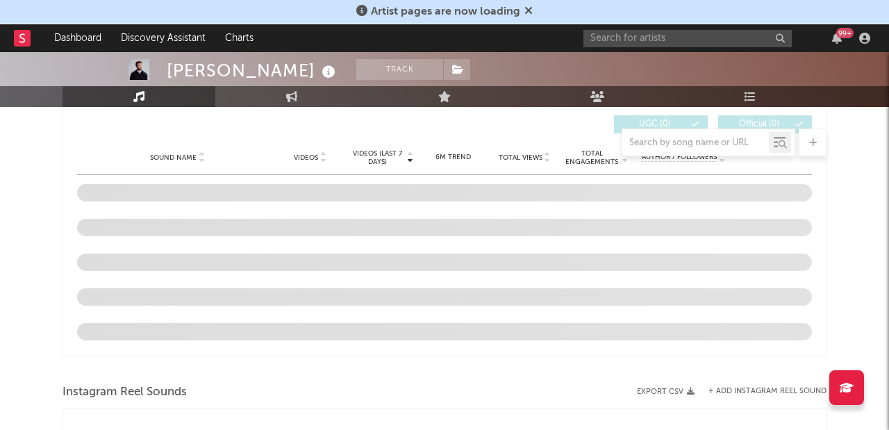
scroll to position [958, 0]
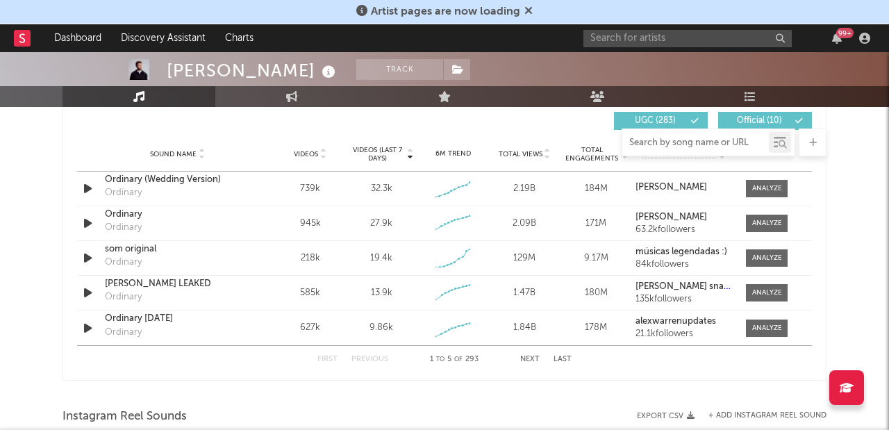
click at [689, 142] on input "text" at bounding box center [695, 143] width 147 height 11
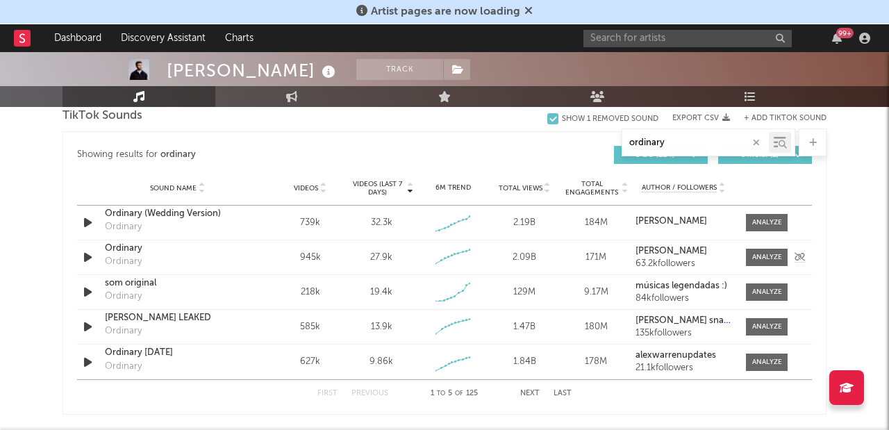
scroll to position [836, 0]
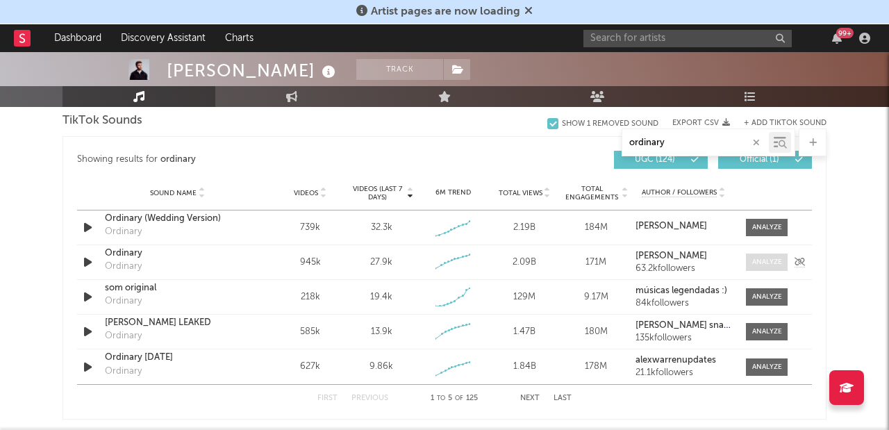
type input "ordinary"
click at [770, 263] on div at bounding box center [767, 262] width 30 height 10
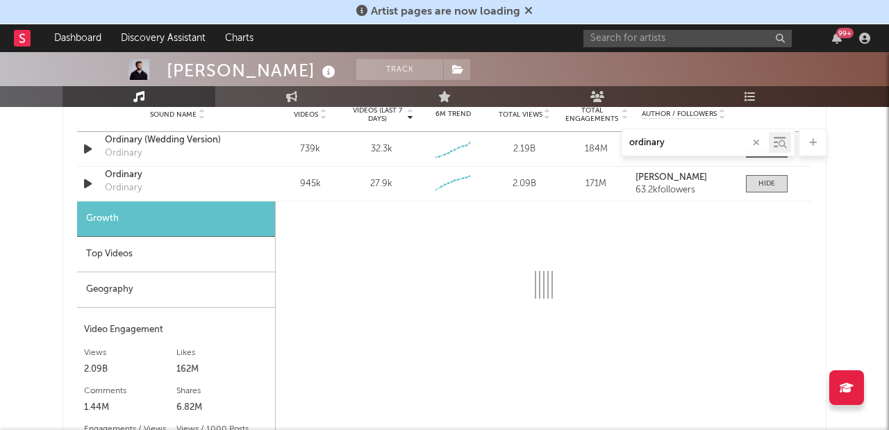
scroll to position [942, 0]
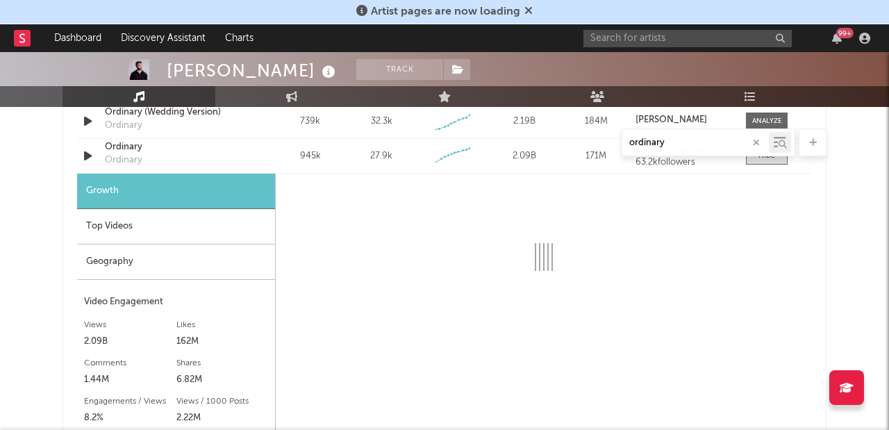
select select "6m"
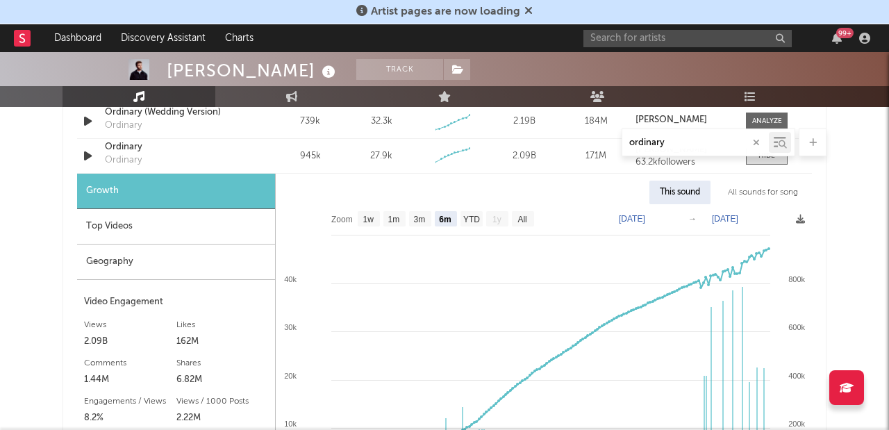
click at [759, 192] on div "All sounds for song" at bounding box center [763, 193] width 91 height 24
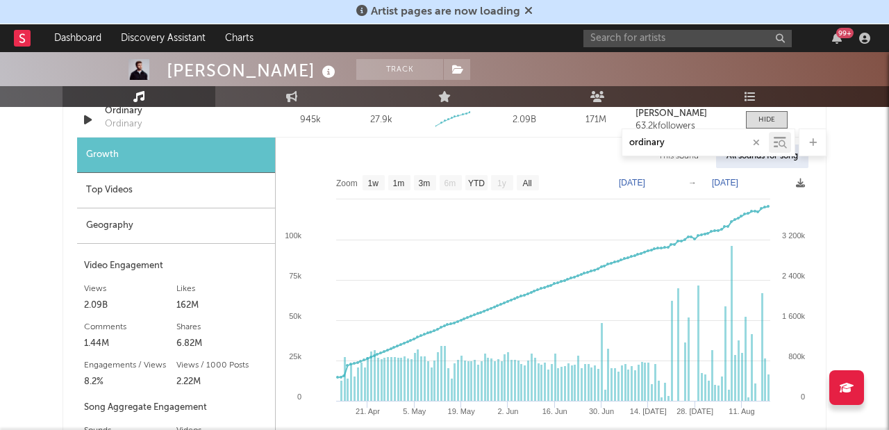
scroll to position [975, 0]
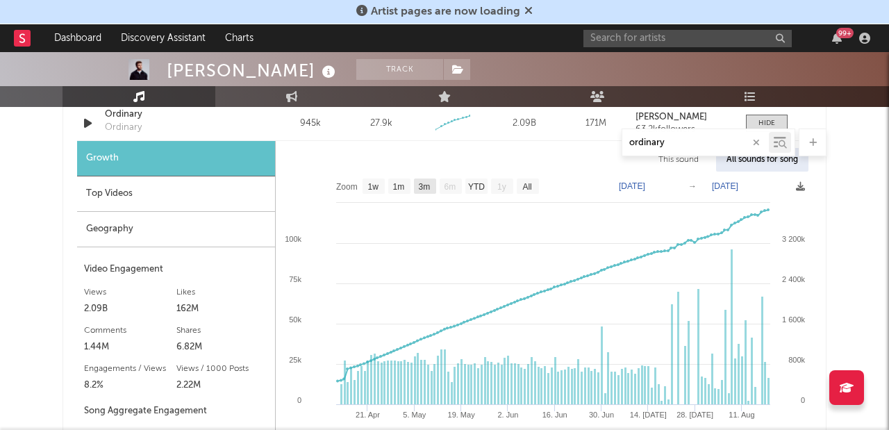
click at [424, 186] on text "3m" at bounding box center [425, 187] width 12 height 10
select select "3m"
type input "[DATE]"
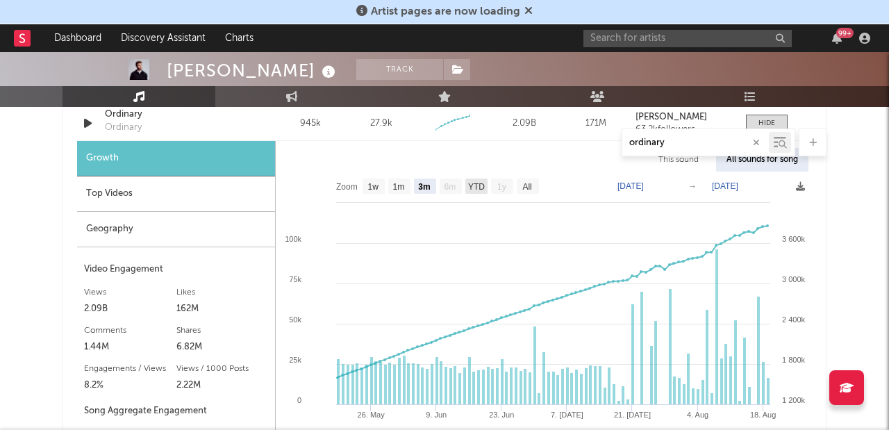
click at [477, 189] on text "YTD" at bounding box center [476, 187] width 17 height 10
select select "YTD"
type input "[DATE]"
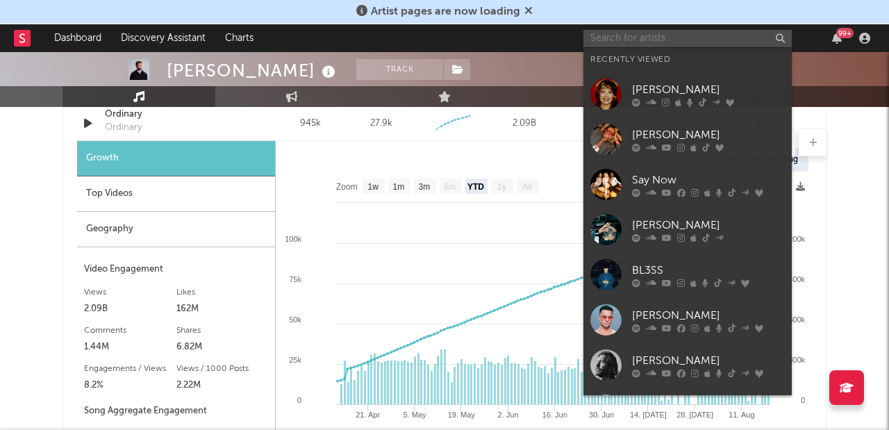
click at [658, 39] on input "text" at bounding box center [688, 38] width 208 height 17
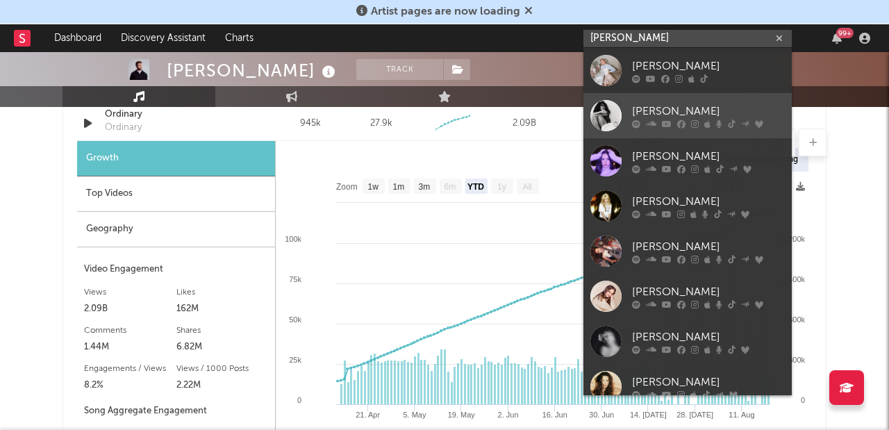
type input "[PERSON_NAME]"
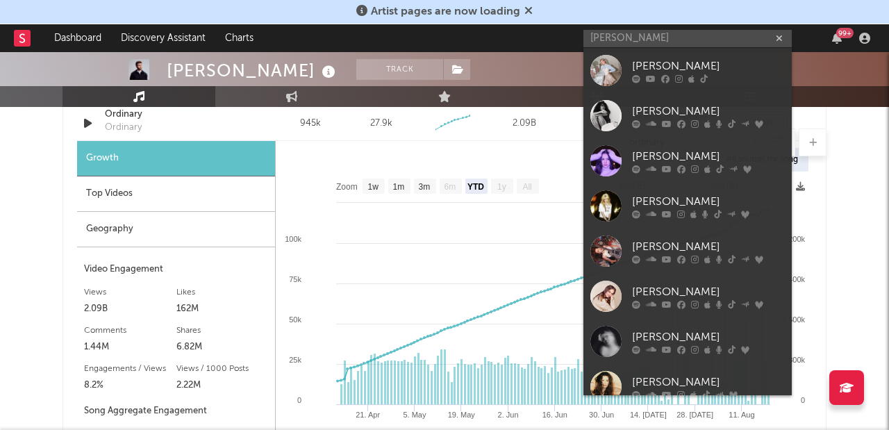
click at [676, 115] on div "[PERSON_NAME]" at bounding box center [708, 111] width 153 height 17
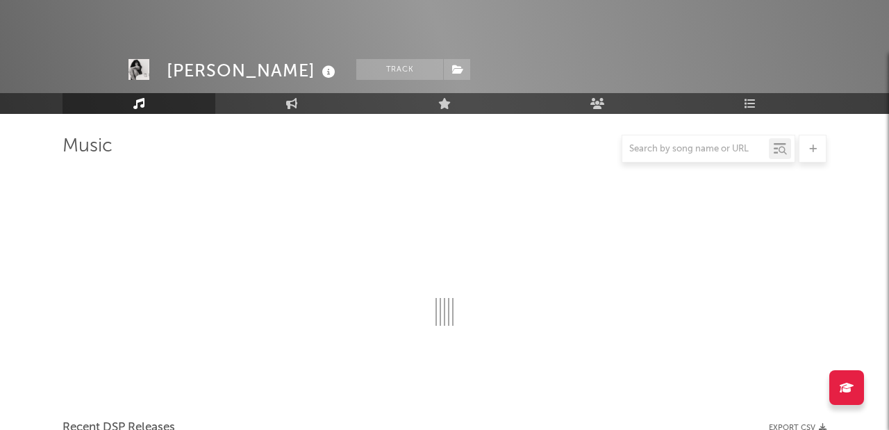
scroll to position [975, 0]
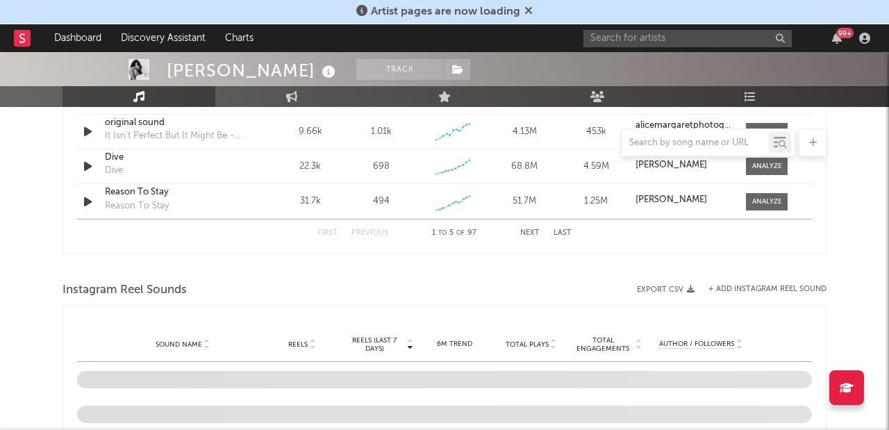
select select "6m"
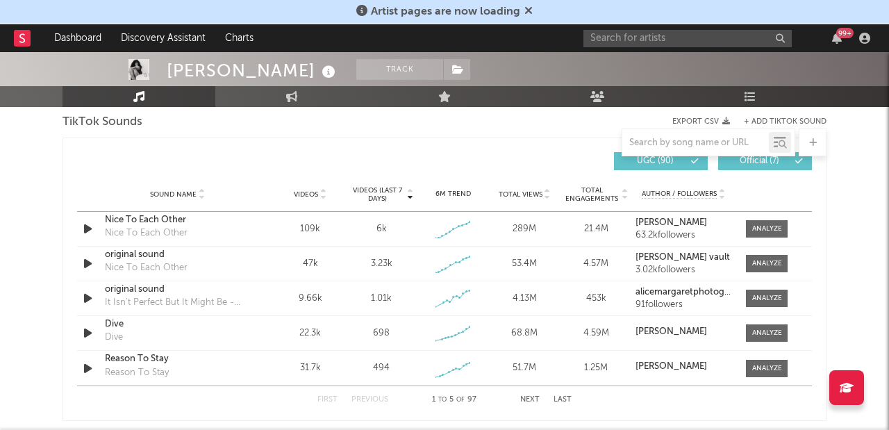
scroll to position [947, 0]
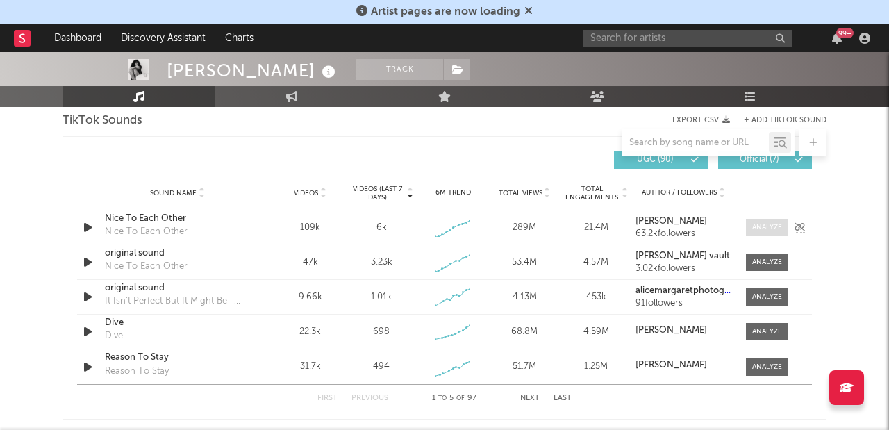
click at [771, 227] on div at bounding box center [767, 227] width 30 height 10
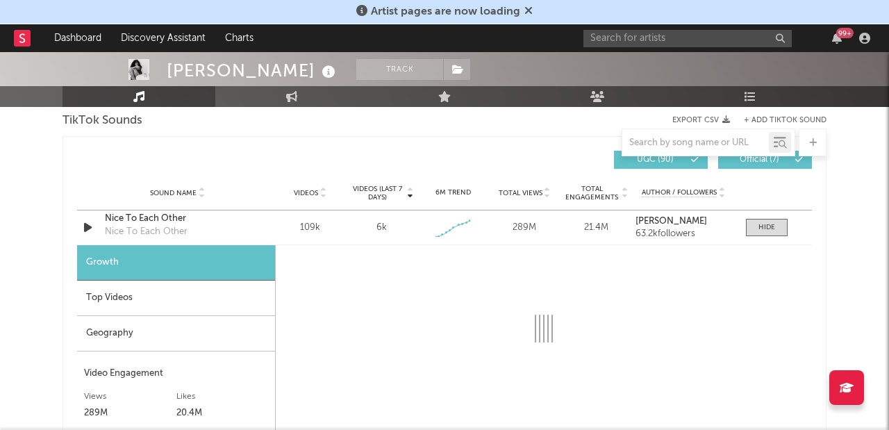
select select "1w"
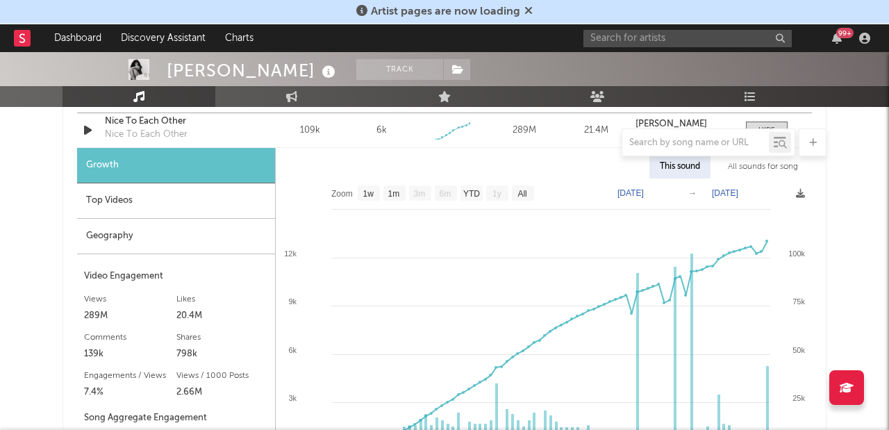
scroll to position [1043, 0]
click at [759, 171] on div "All sounds for song" at bounding box center [763, 168] width 91 height 24
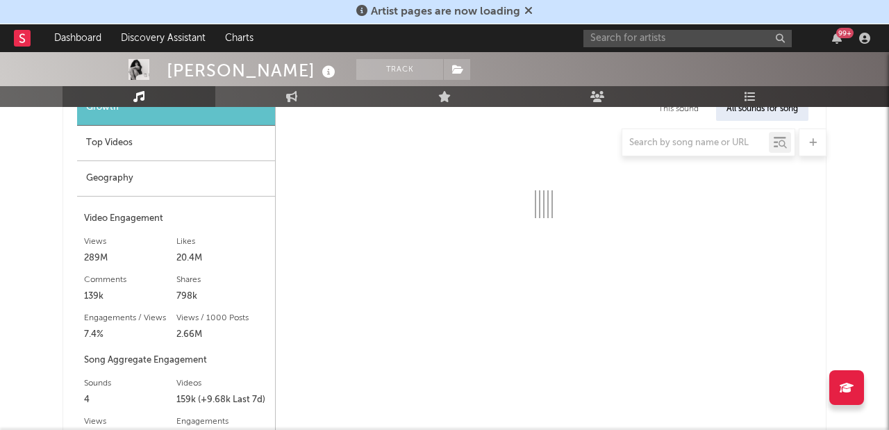
select select "1w"
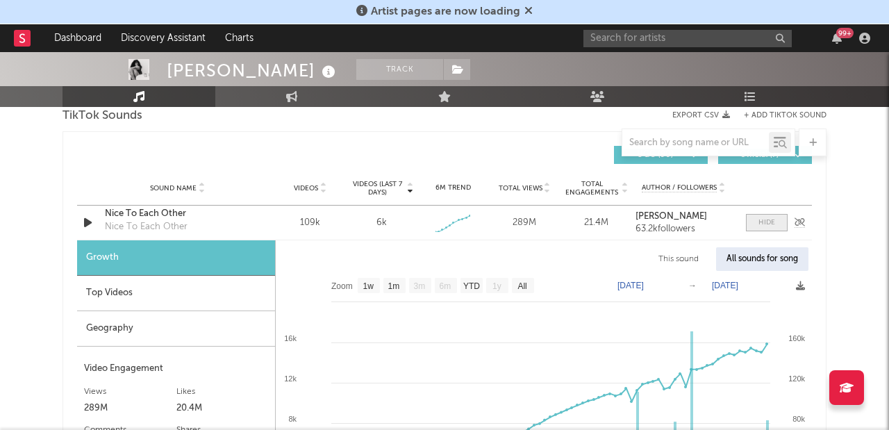
scroll to position [963, 0]
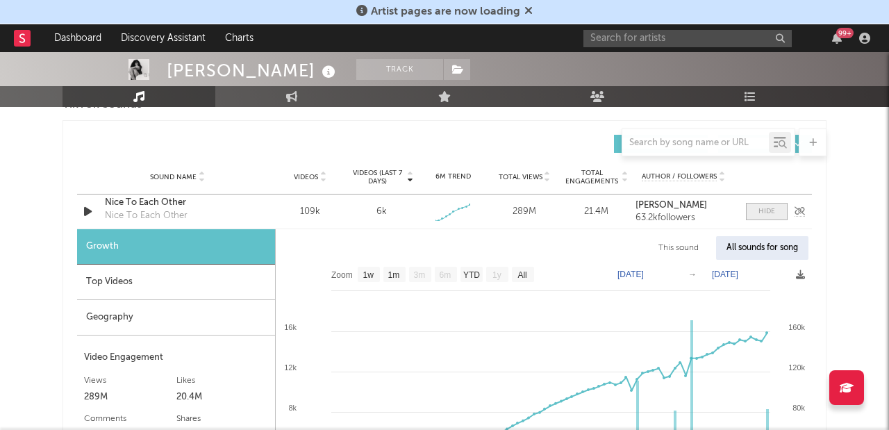
click at [770, 213] on div at bounding box center [767, 211] width 17 height 10
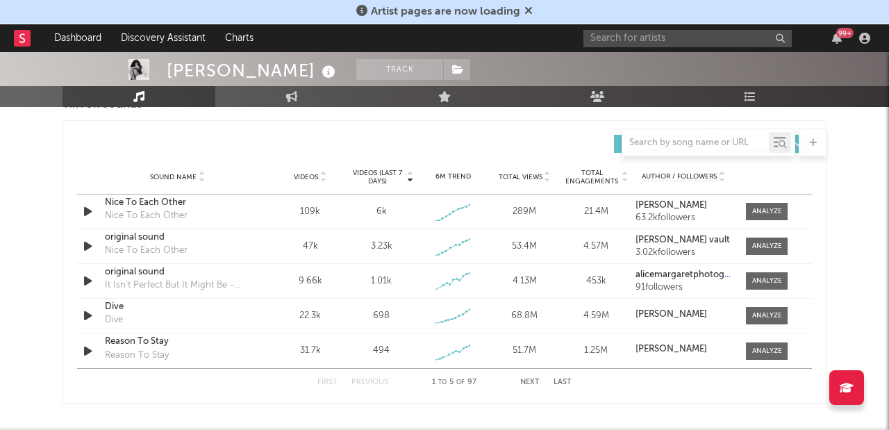
click at [693, 149] on div at bounding box center [695, 142] width 147 height 17
click at [768, 249] on div at bounding box center [767, 246] width 30 height 10
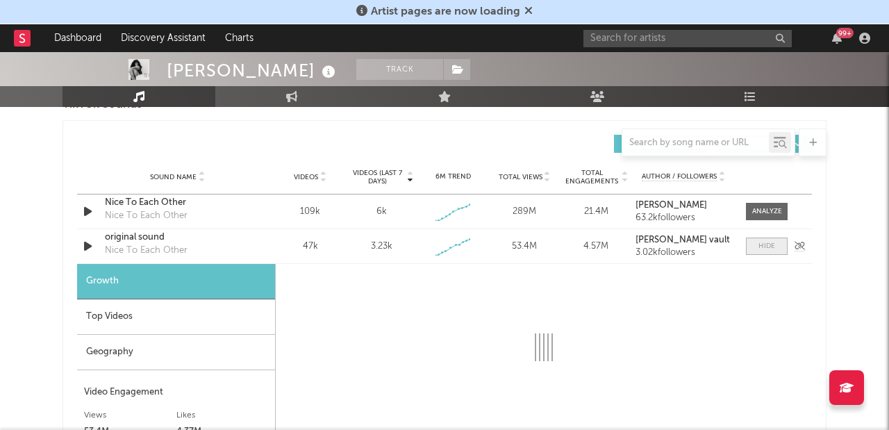
click at [768, 249] on div at bounding box center [767, 246] width 17 height 10
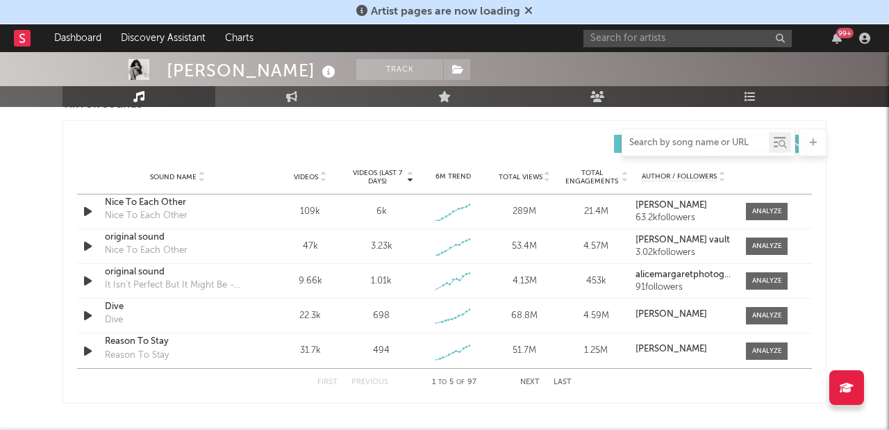
click at [701, 144] on input "text" at bounding box center [695, 143] width 147 height 11
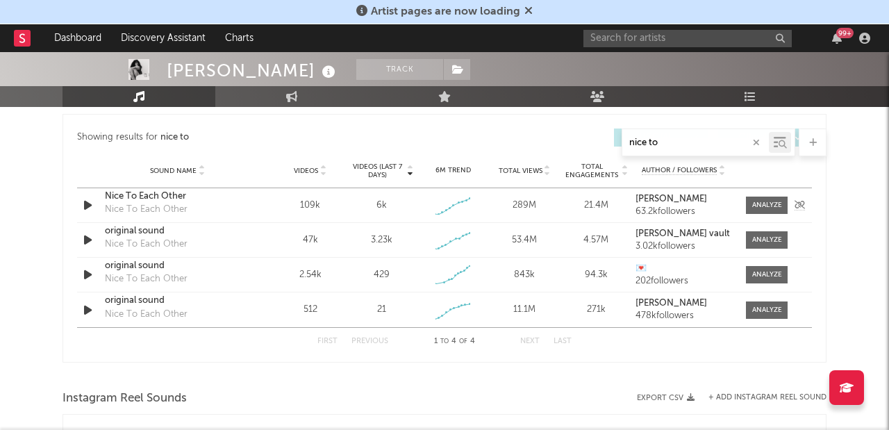
scroll to position [777, 0]
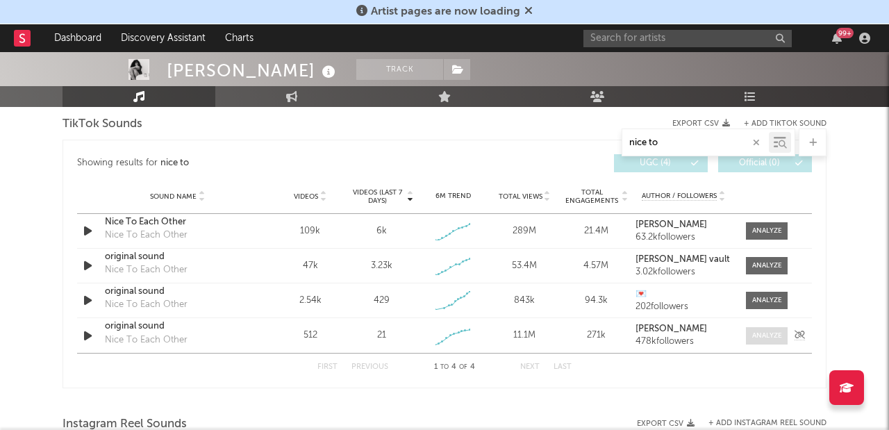
type input "nice to"
click at [753, 340] on div at bounding box center [767, 336] width 30 height 10
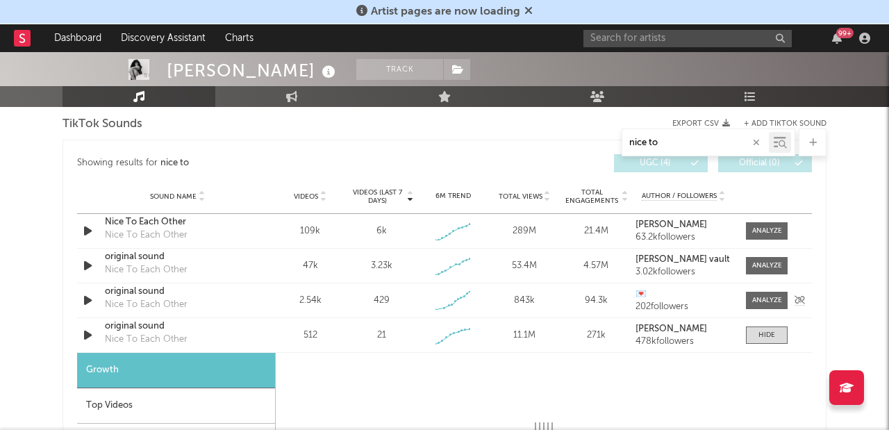
select select "1w"
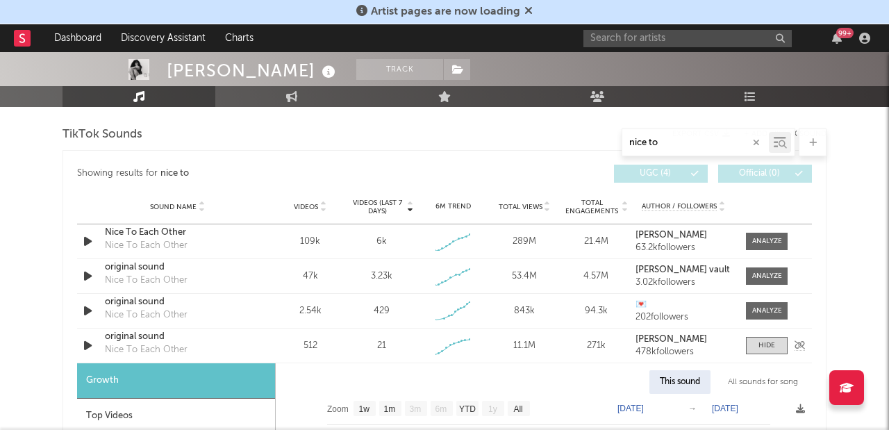
scroll to position [775, 0]
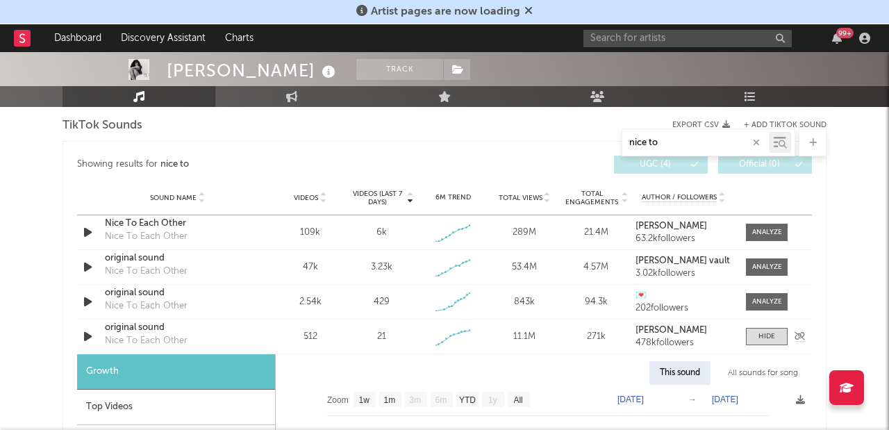
click at [766, 345] on div "Sound Name original sound Nice To Each Other Videos 512 Videos (last 7 days) 21…" at bounding box center [444, 337] width 735 height 34
click at [765, 337] on div at bounding box center [767, 336] width 17 height 10
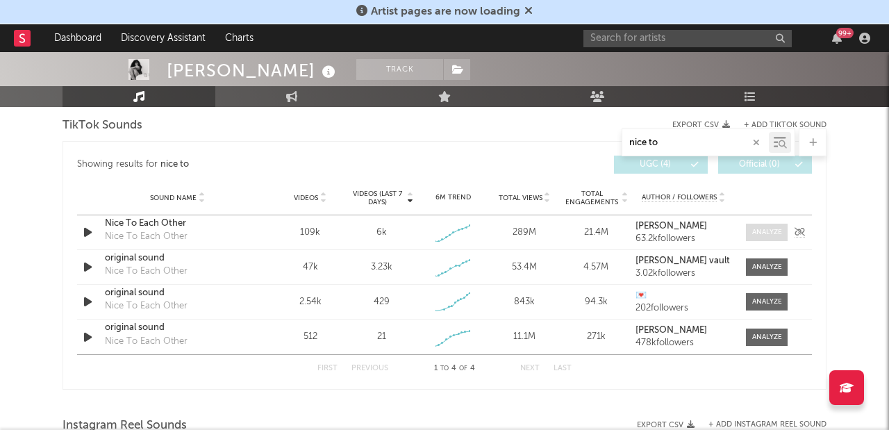
click at [759, 229] on div at bounding box center [767, 232] width 30 height 10
select select "1w"
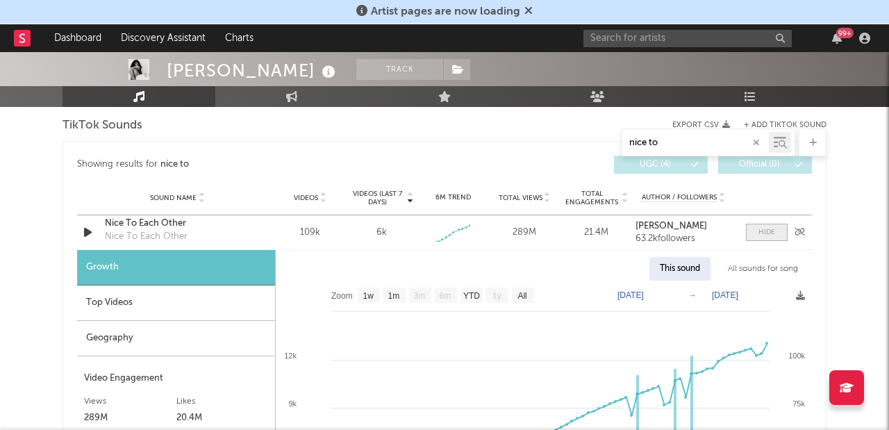
click at [759, 229] on div at bounding box center [767, 232] width 17 height 10
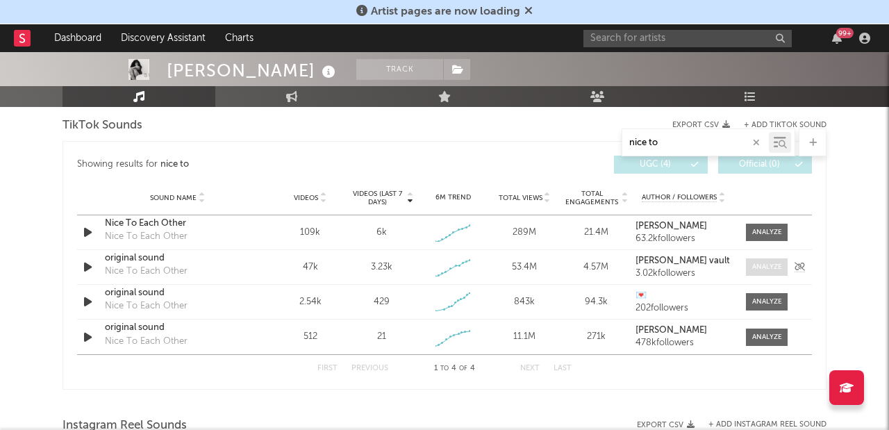
click at [768, 265] on div at bounding box center [767, 267] width 30 height 10
select select "1w"
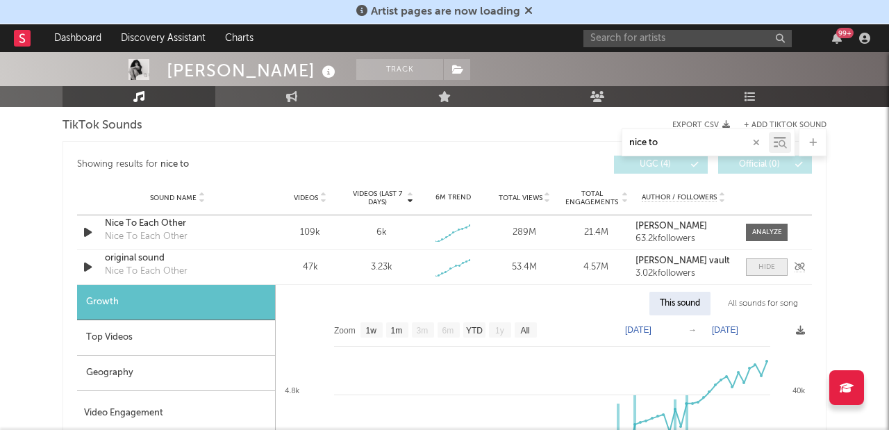
click at [768, 265] on div at bounding box center [767, 267] width 17 height 10
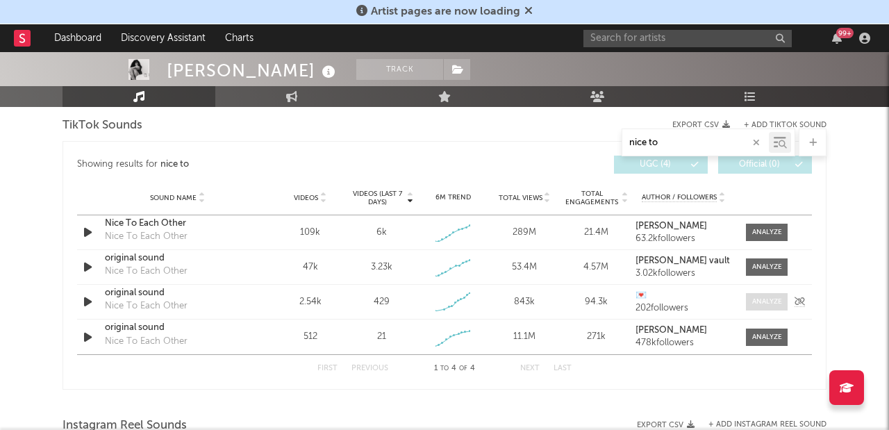
click at [768, 296] on span at bounding box center [767, 301] width 42 height 17
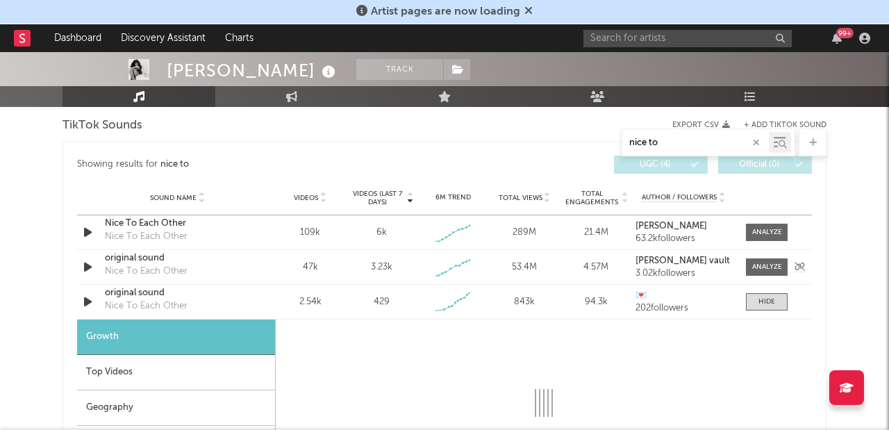
select select "1w"
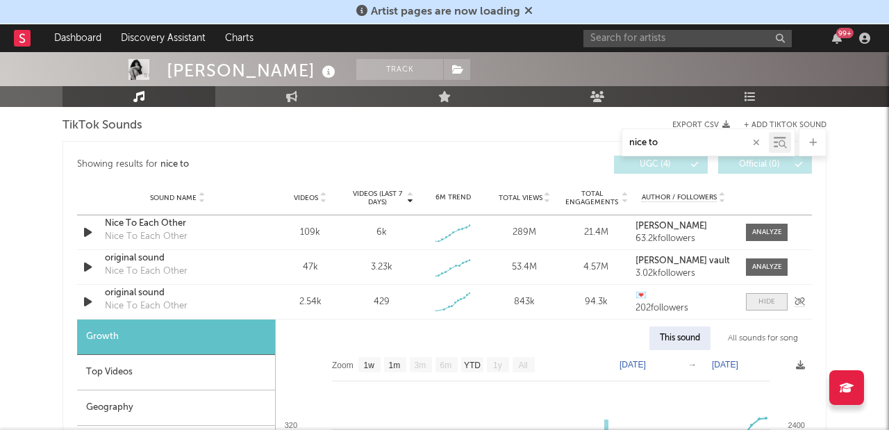
click at [762, 297] on div at bounding box center [767, 302] width 17 height 10
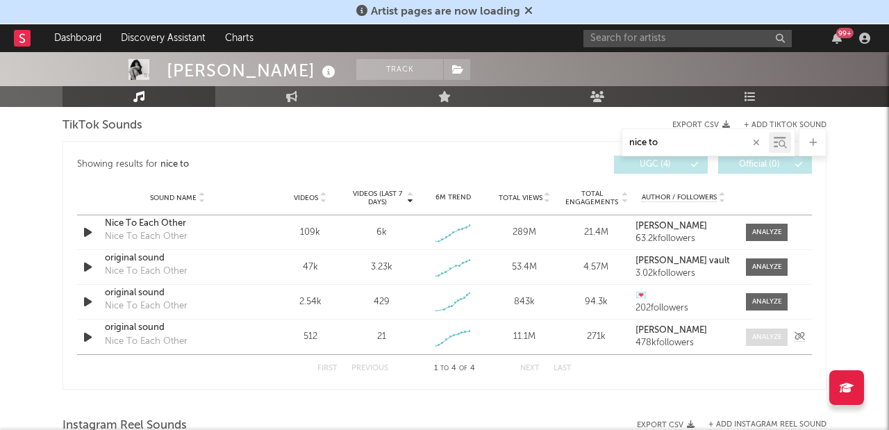
click at [766, 336] on div at bounding box center [767, 337] width 30 height 10
select select "1w"
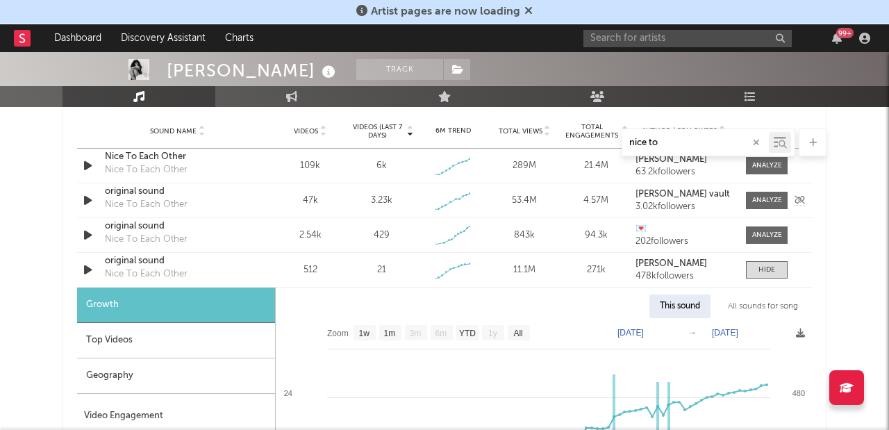
scroll to position [850, 0]
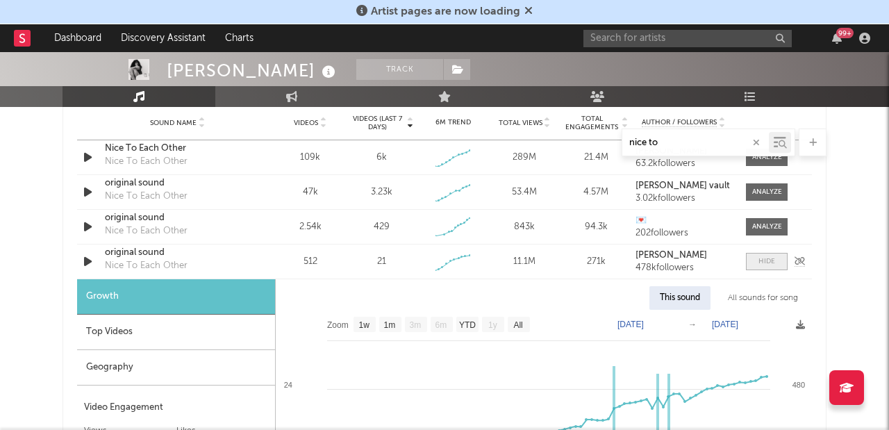
click at [759, 261] on div at bounding box center [767, 261] width 17 height 10
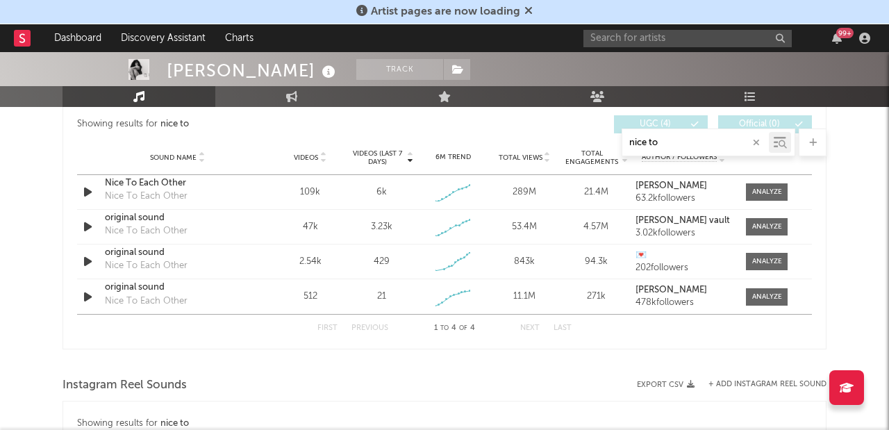
scroll to position [809, 0]
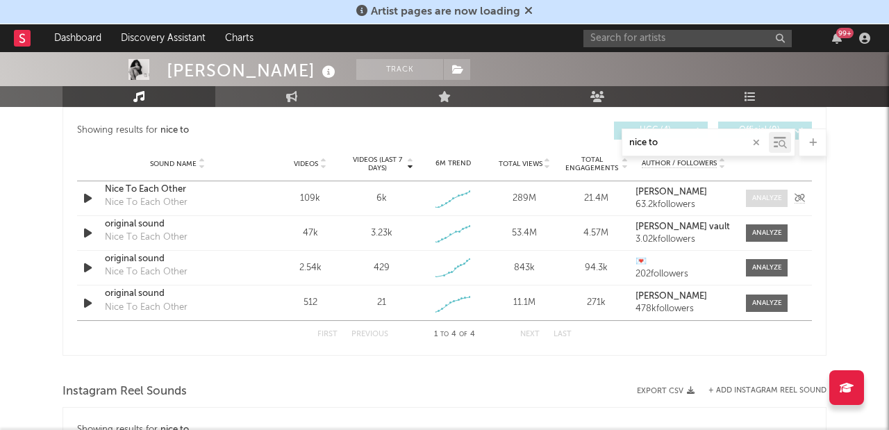
click at [770, 197] on div at bounding box center [767, 198] width 30 height 10
select select "1w"
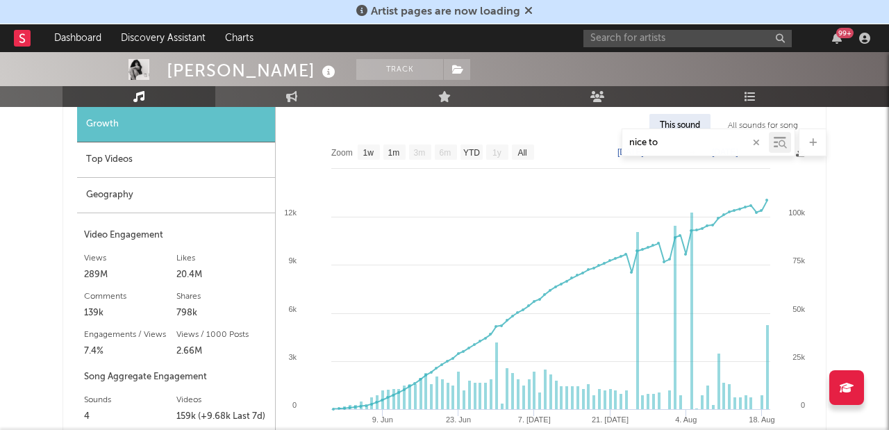
scroll to position [916, 0]
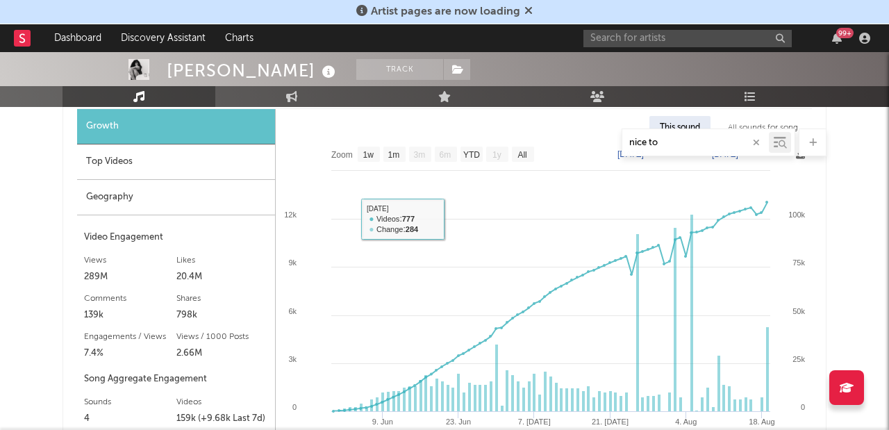
click at [147, 159] on div "Top Videos" at bounding box center [176, 161] width 198 height 35
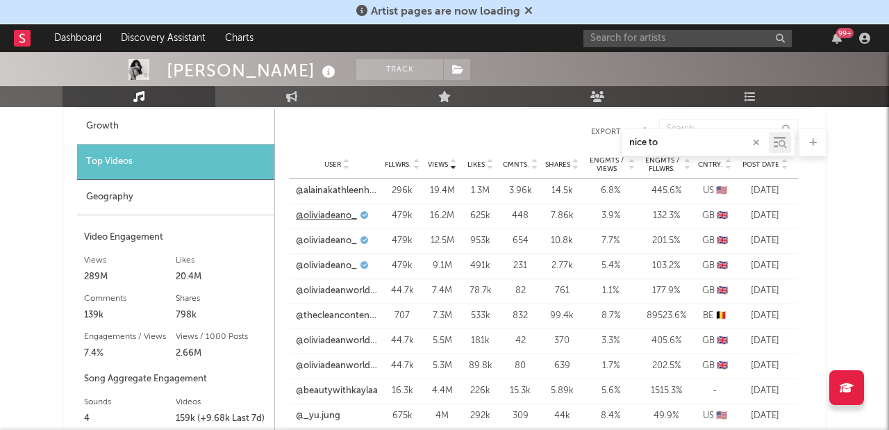
click at [342, 214] on link "@oliviadeano_" at bounding box center [326, 216] width 61 height 14
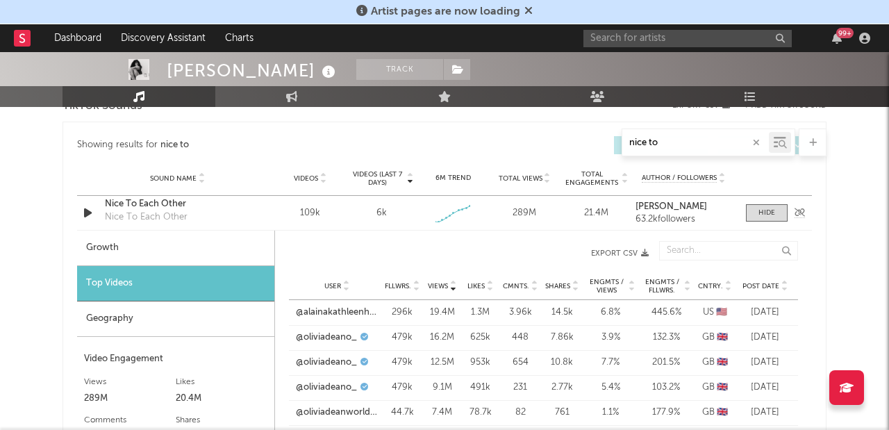
scroll to position [772, 0]
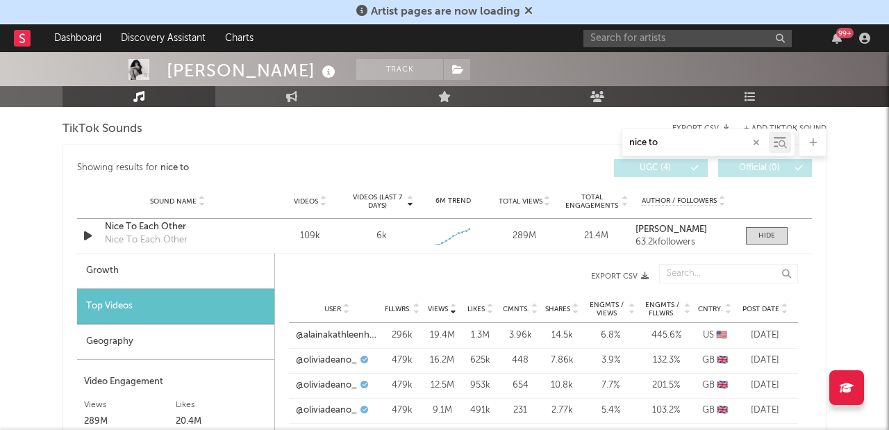
click at [175, 265] on div "Growth" at bounding box center [175, 271] width 197 height 35
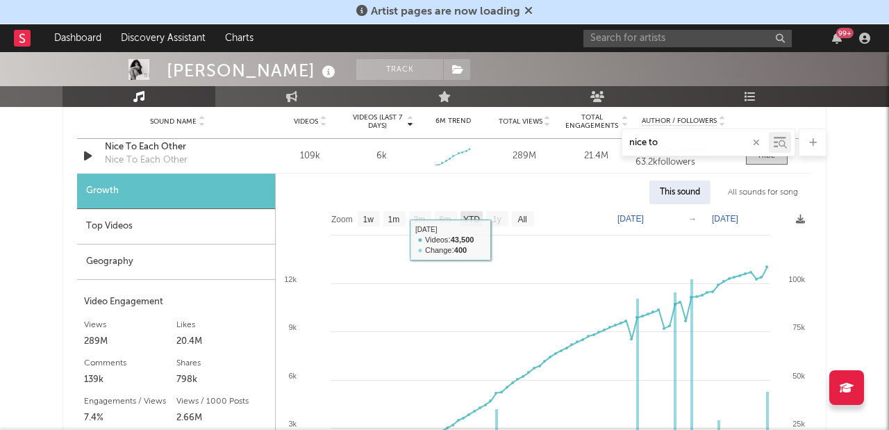
click at [466, 222] on text "YTD" at bounding box center [471, 220] width 17 height 10
select select "YTD"
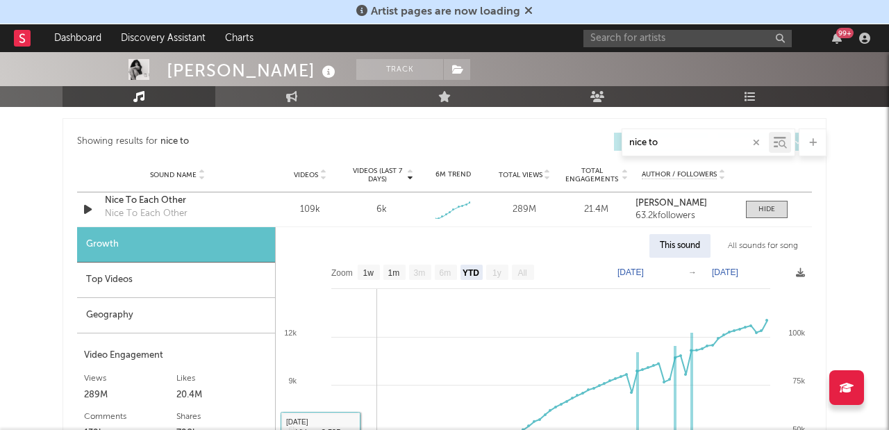
scroll to position [750, 0]
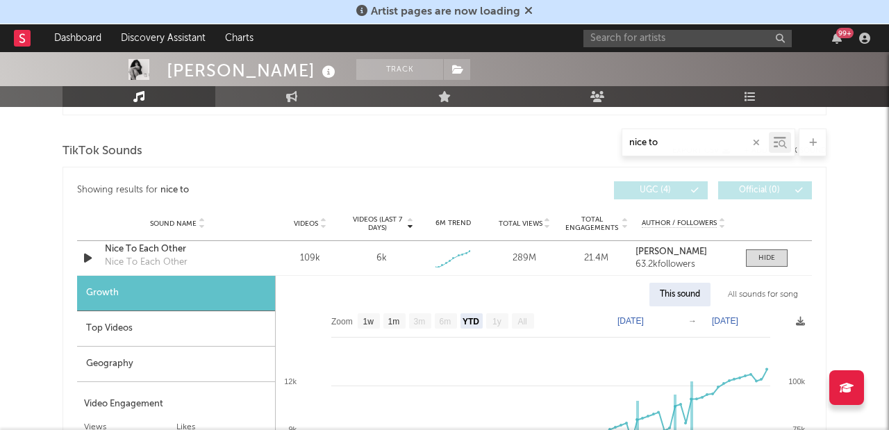
click at [777, 295] on div "All sounds for song" at bounding box center [763, 295] width 91 height 24
select select "1w"
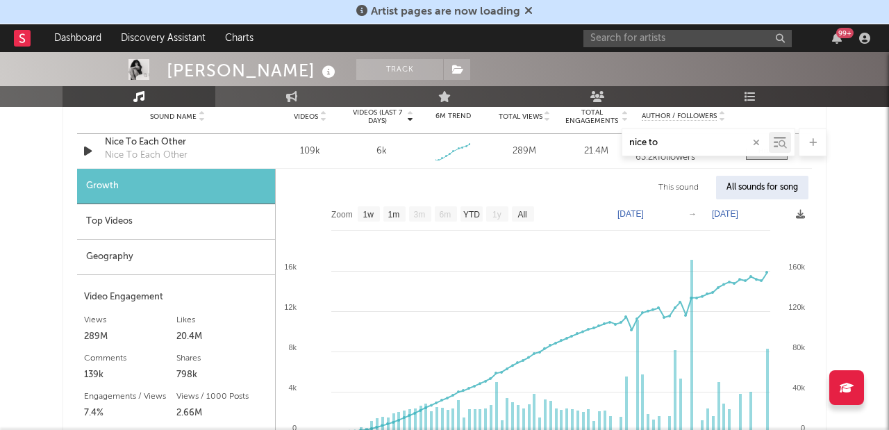
scroll to position [855, 0]
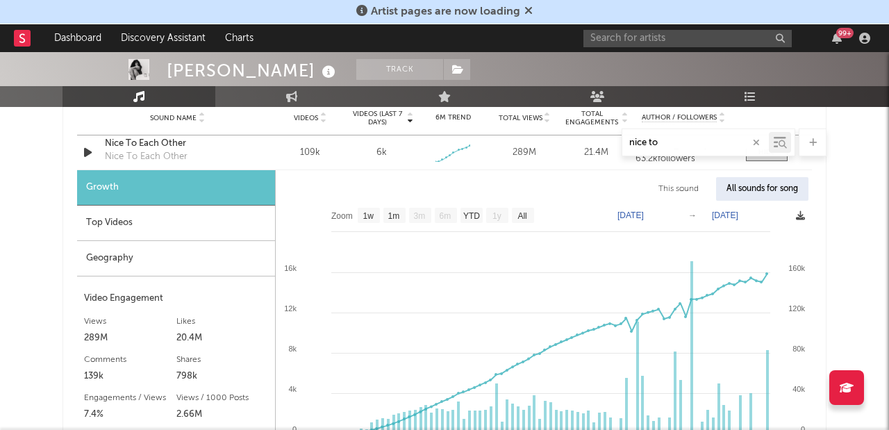
click at [797, 215] on icon at bounding box center [800, 215] width 9 height 9
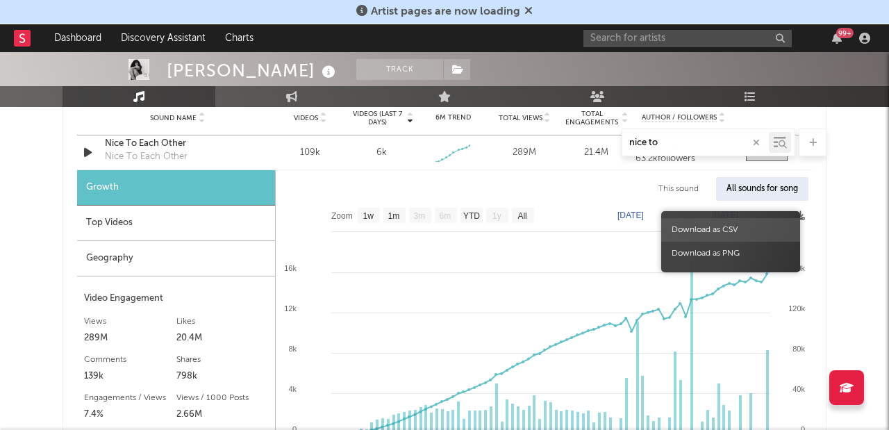
click at [756, 231] on span "Download as CSV" at bounding box center [730, 230] width 139 height 24
